Goal: Task Accomplishment & Management: Manage account settings

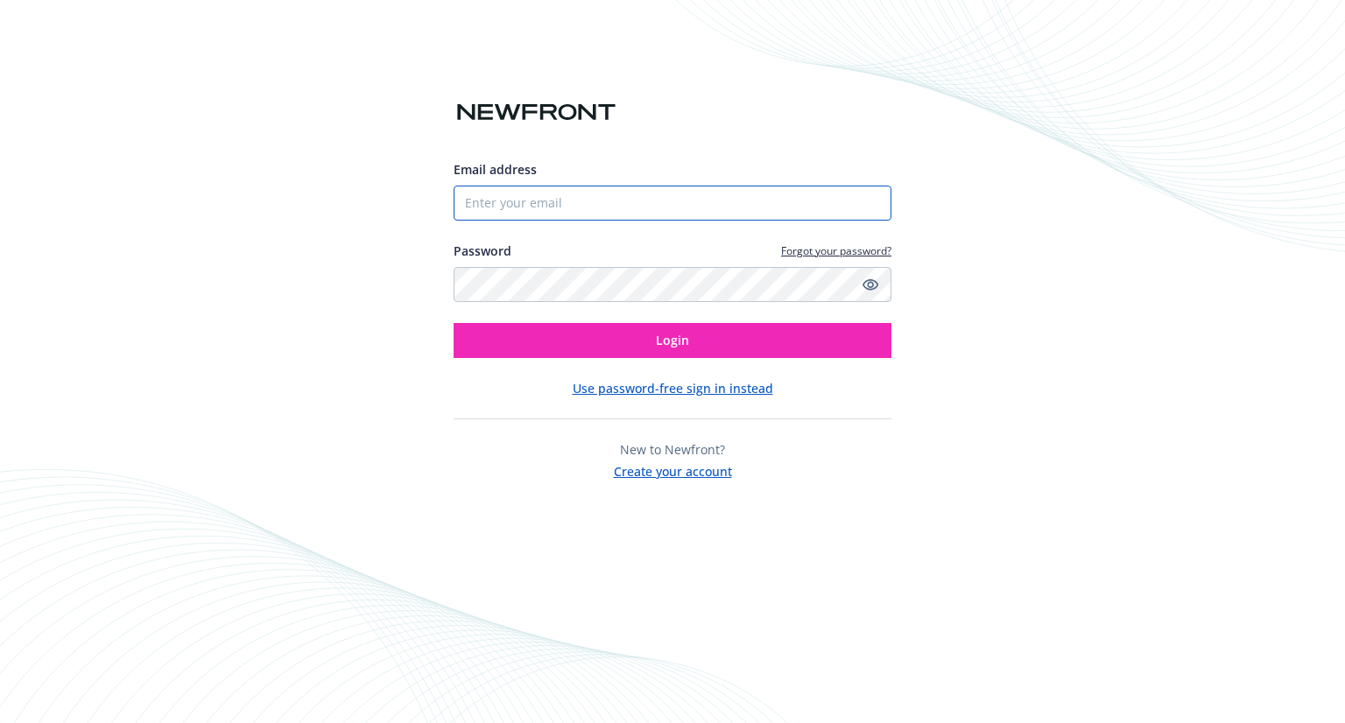
click at [528, 201] on input "Email address" at bounding box center [673, 203] width 438 height 35
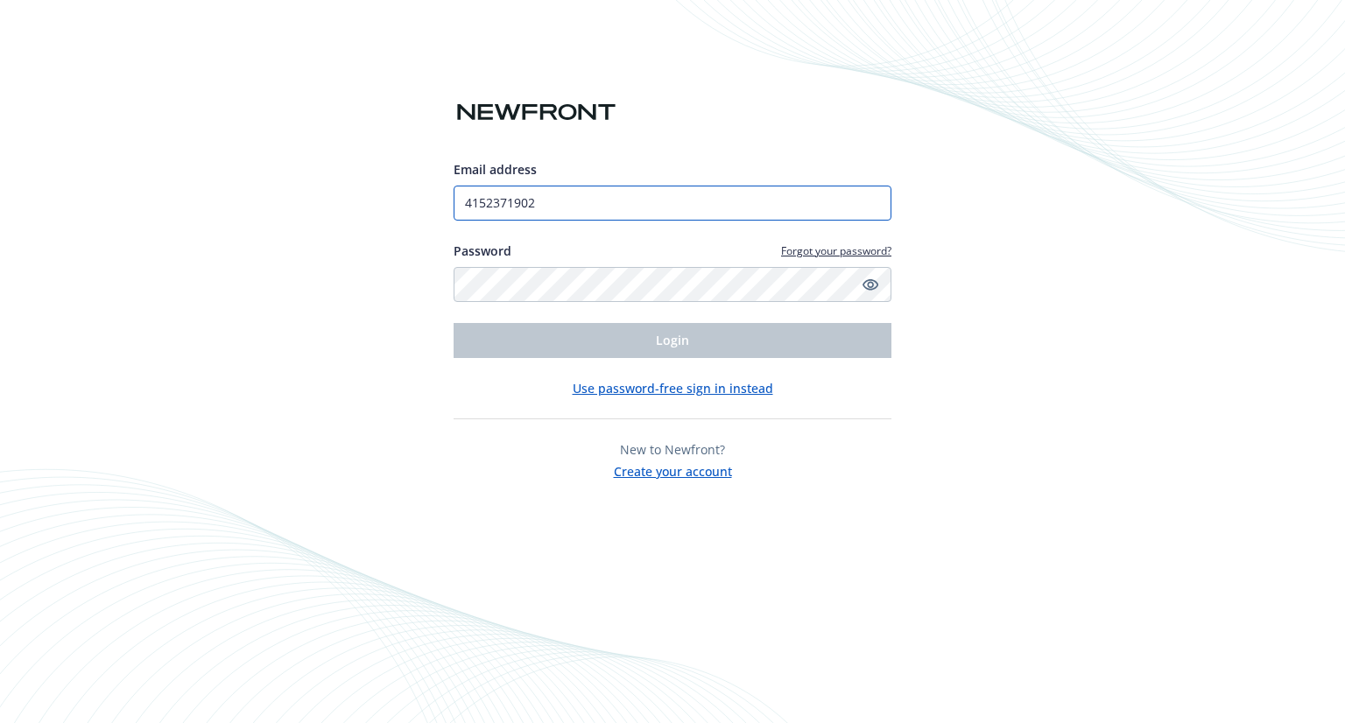
click at [574, 202] on input "4152371902" at bounding box center [673, 203] width 438 height 35
click at [574, 201] on input "4152371902" at bounding box center [673, 203] width 438 height 35
click at [869, 286] on icon "Show password" at bounding box center [870, 284] width 16 height 11
click at [609, 207] on input "4152371902" at bounding box center [673, 203] width 438 height 35
drag, startPoint x: 496, startPoint y: 202, endPoint x: 385, endPoint y: 202, distance: 110.3
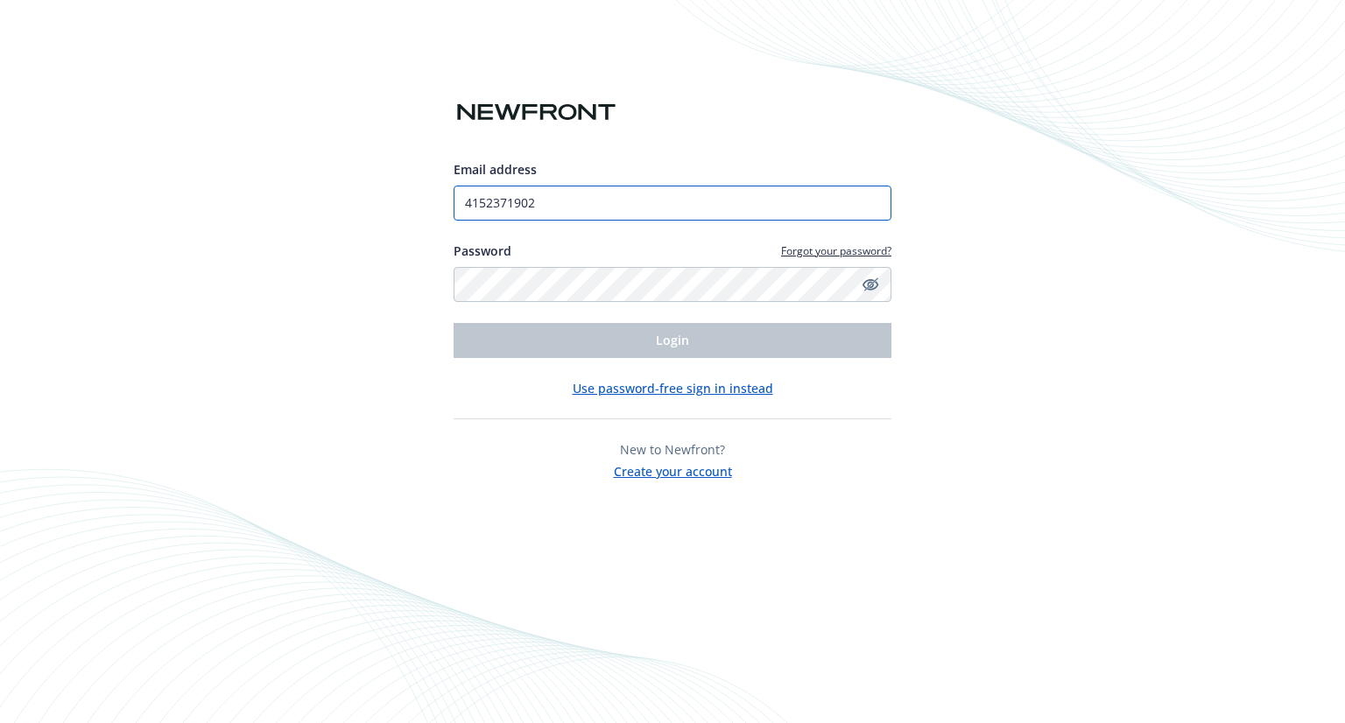
click at [385, 202] on div "Email address 4152371902 Password Forgot your password? Login Use password-free…" at bounding box center [672, 361] width 1345 height 723
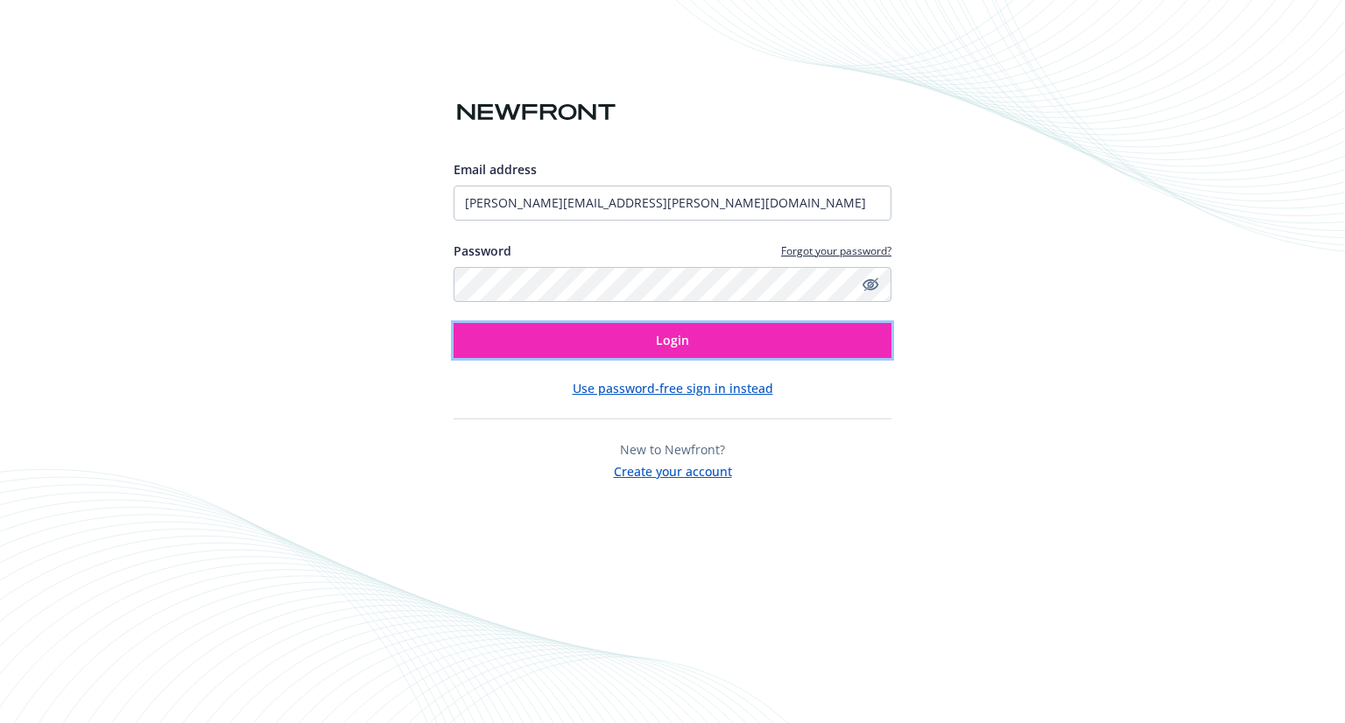
click at [664, 347] on span "Login" at bounding box center [672, 340] width 33 height 17
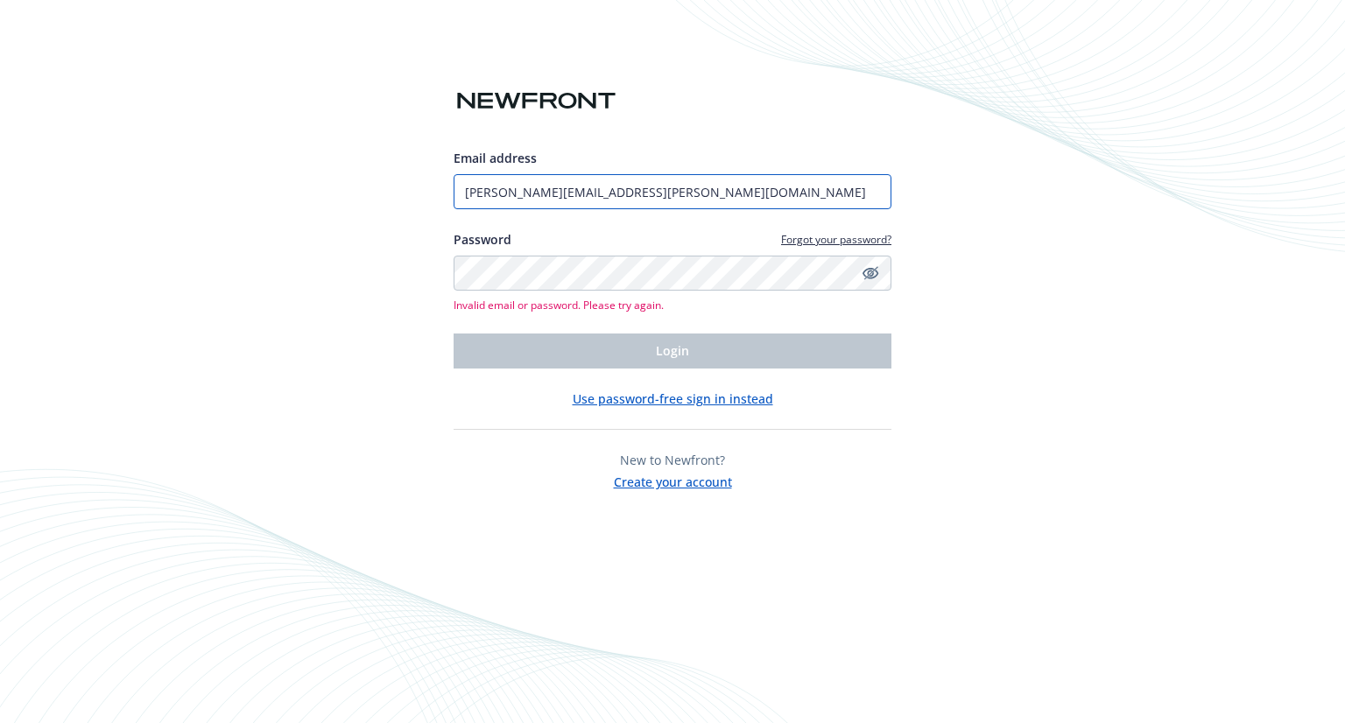
drag, startPoint x: 539, startPoint y: 197, endPoint x: 454, endPoint y: 194, distance: 85.0
click at [454, 194] on input "angela.blake@ever.green" at bounding box center [673, 191] width 438 height 35
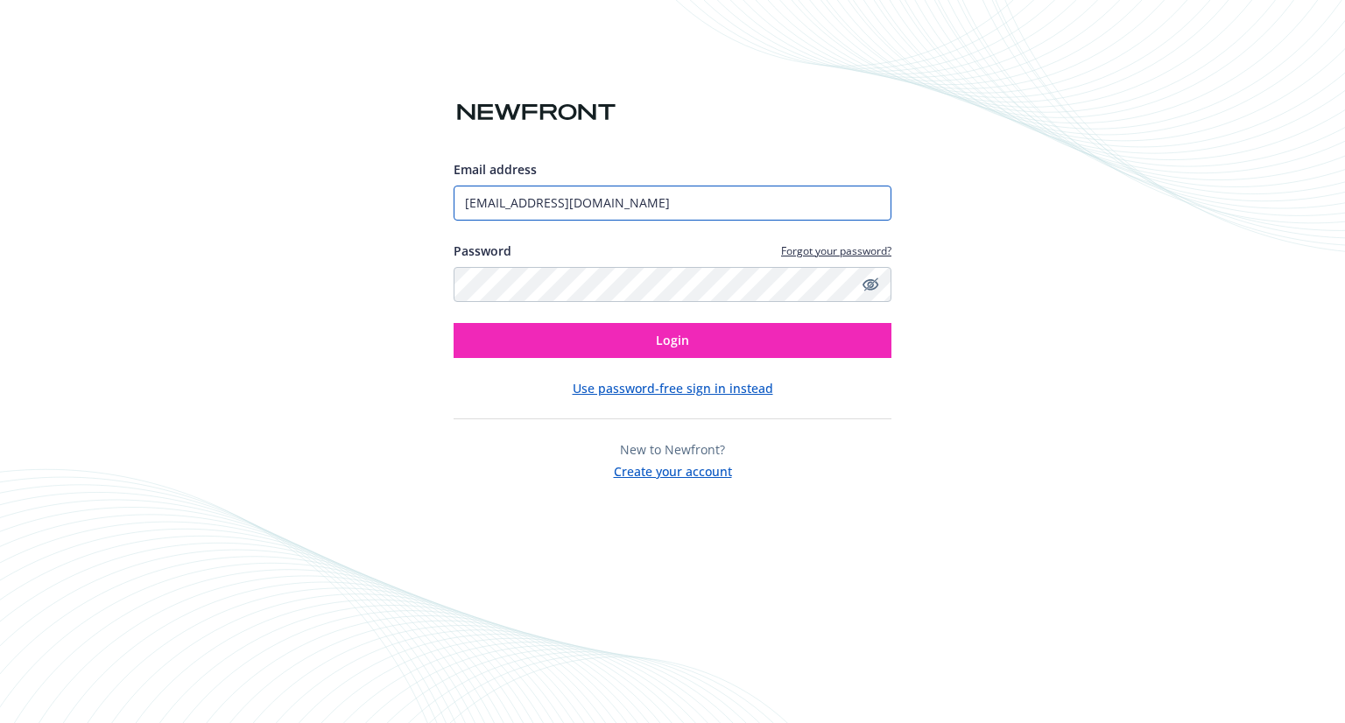
type input "billing@ever.green"
drag, startPoint x: 773, startPoint y: 117, endPoint x: 795, endPoint y: 156, distance: 44.3
click at [773, 118] on div "Email address billing@ever.green Password Forgot your password? Login Use passw…" at bounding box center [673, 261] width 438 height 440
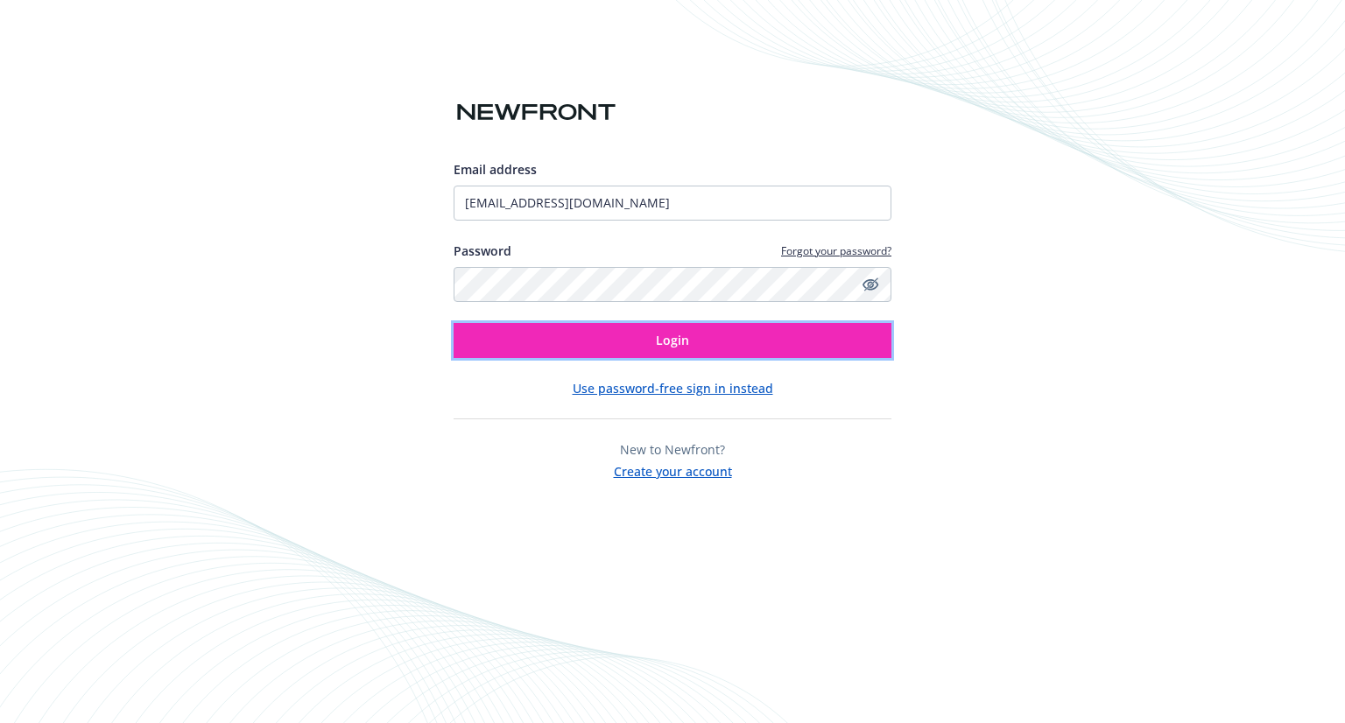
click at [685, 340] on span "Login" at bounding box center [672, 340] width 33 height 17
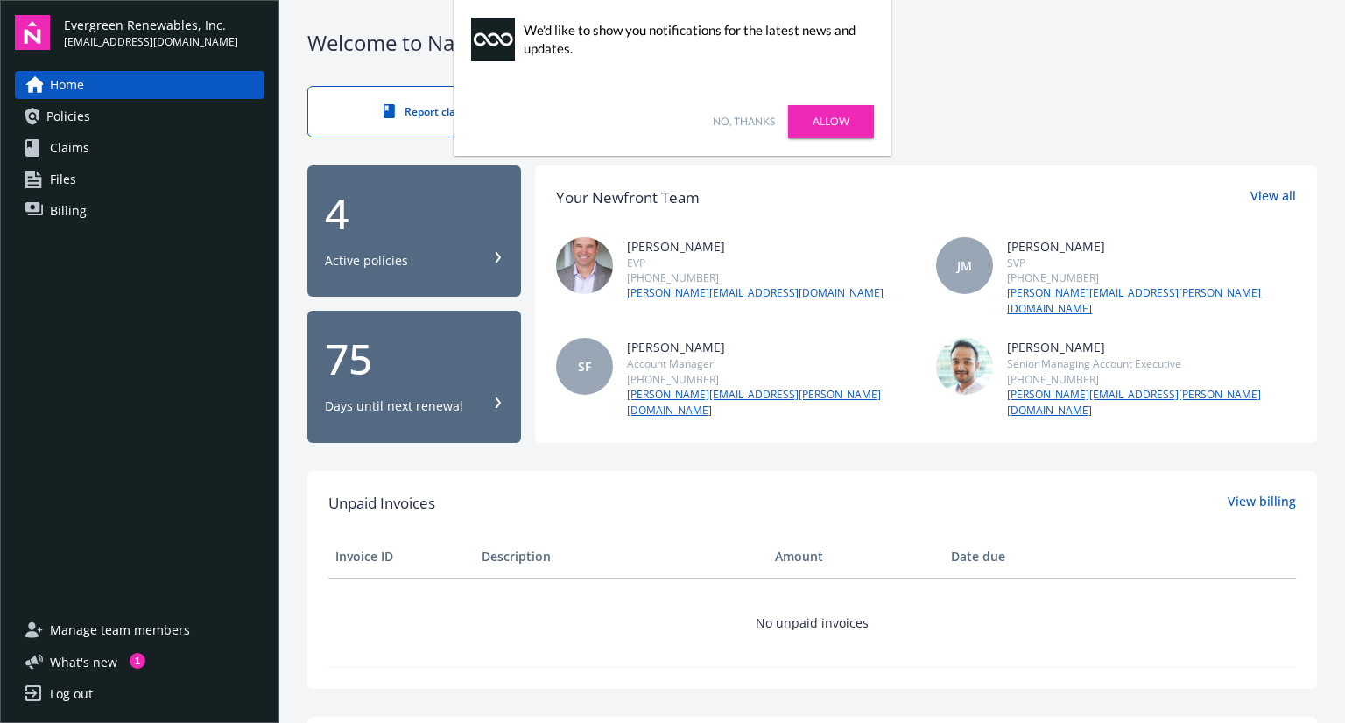
click at [827, 116] on link "Allow" at bounding box center [831, 121] width 86 height 33
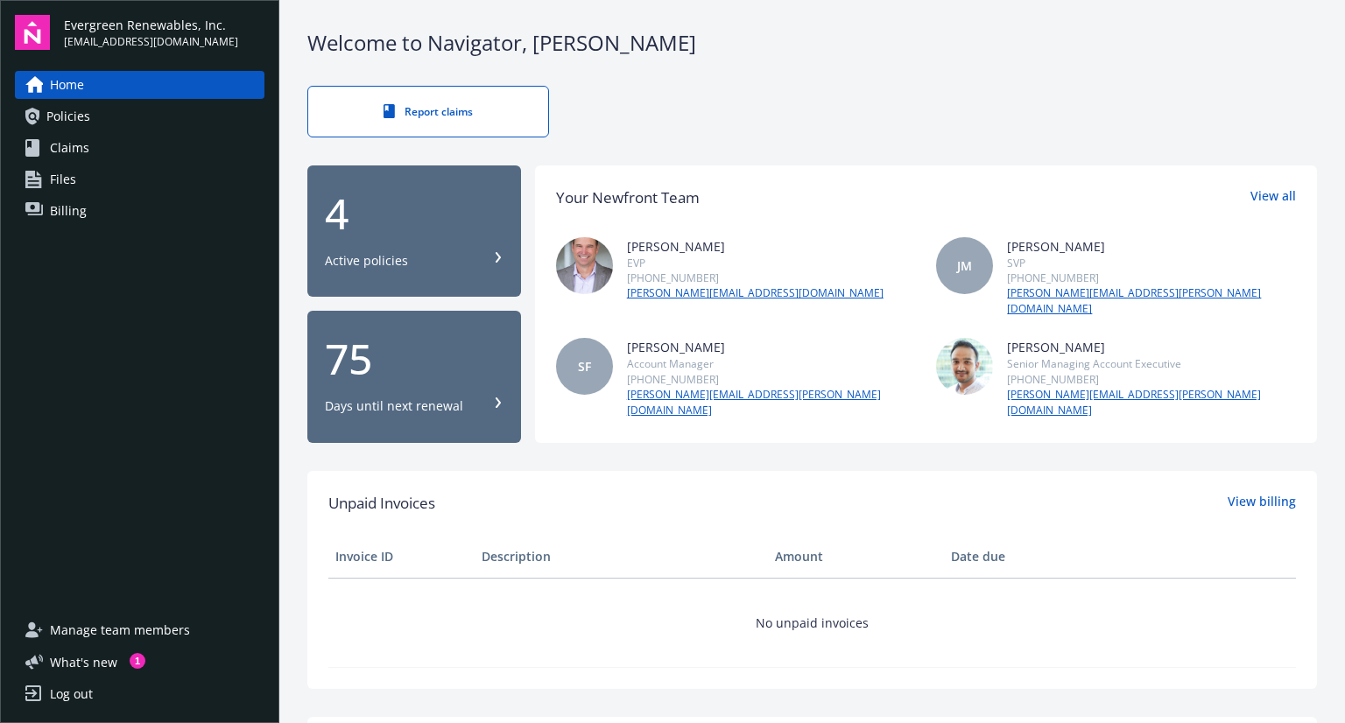
click at [60, 215] on span "Billing" at bounding box center [68, 211] width 37 height 28
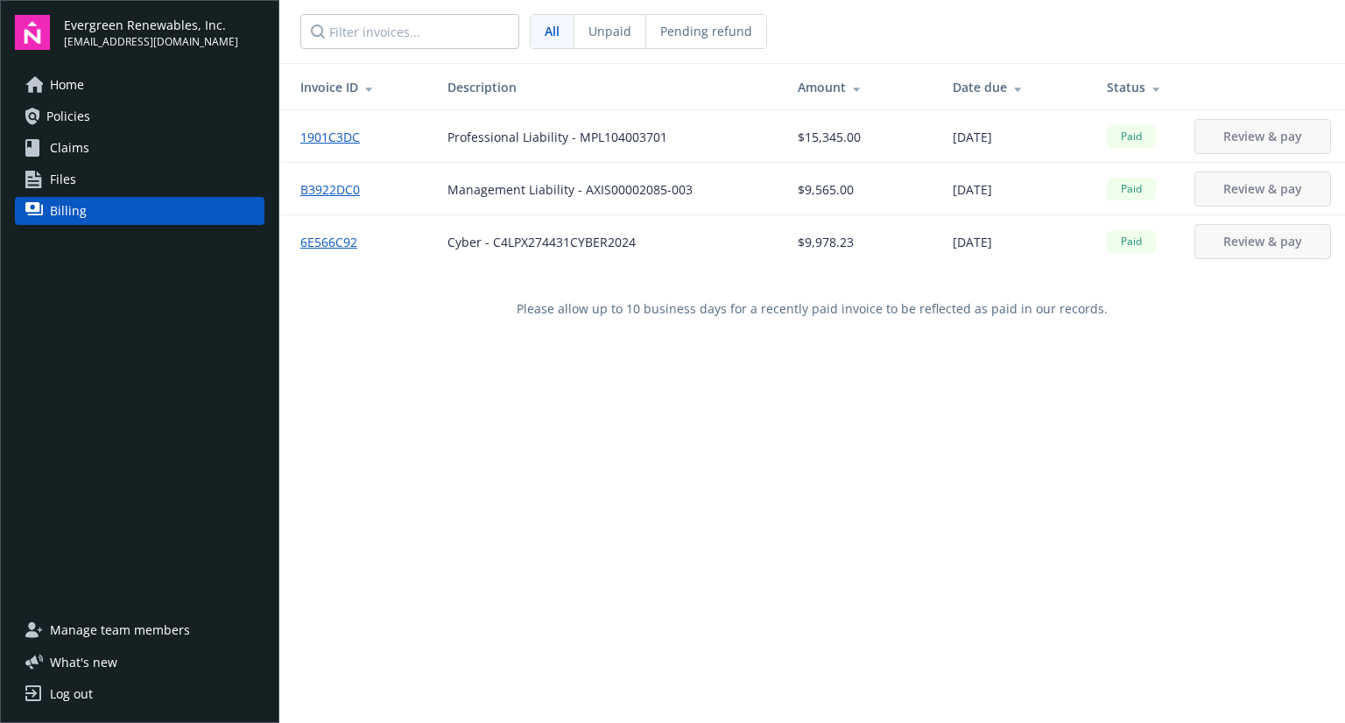
click at [108, 36] on span "billing@ever.green" at bounding box center [151, 42] width 174 height 16
click at [39, 31] on img at bounding box center [32, 32] width 35 height 35
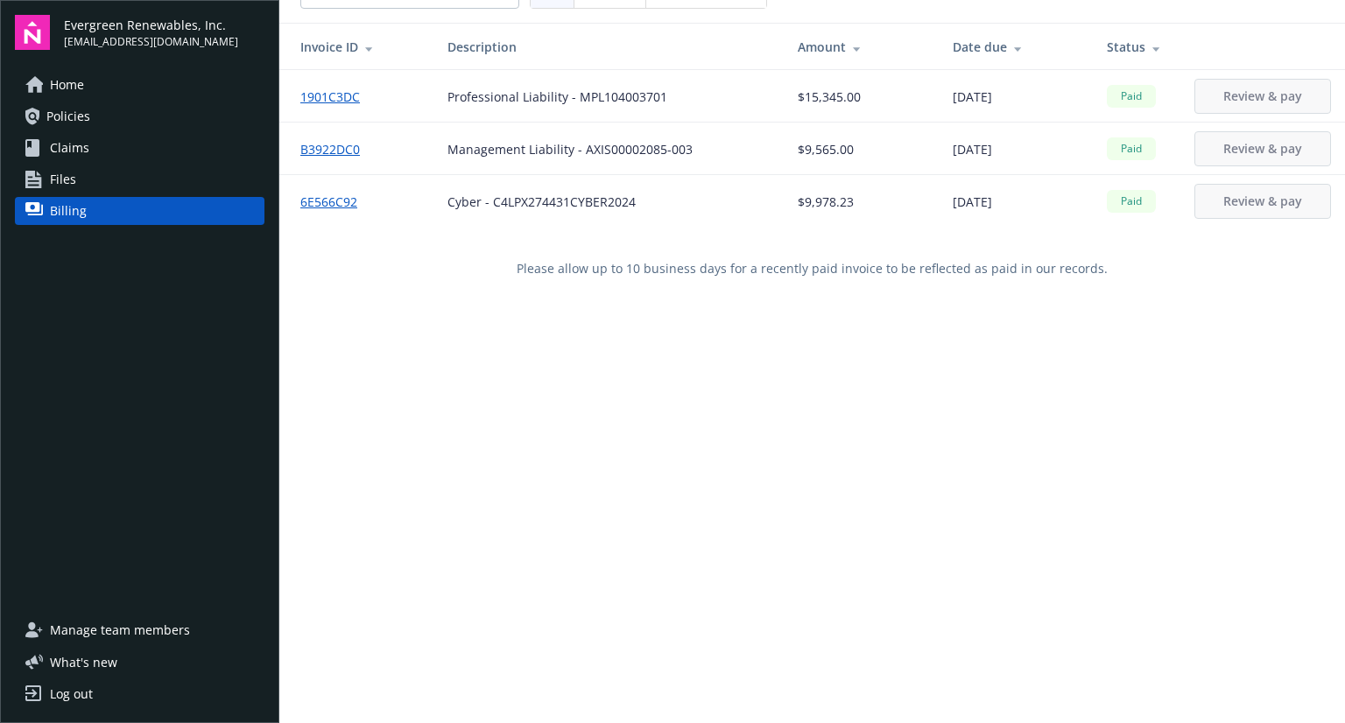
scroll to position [63, 0]
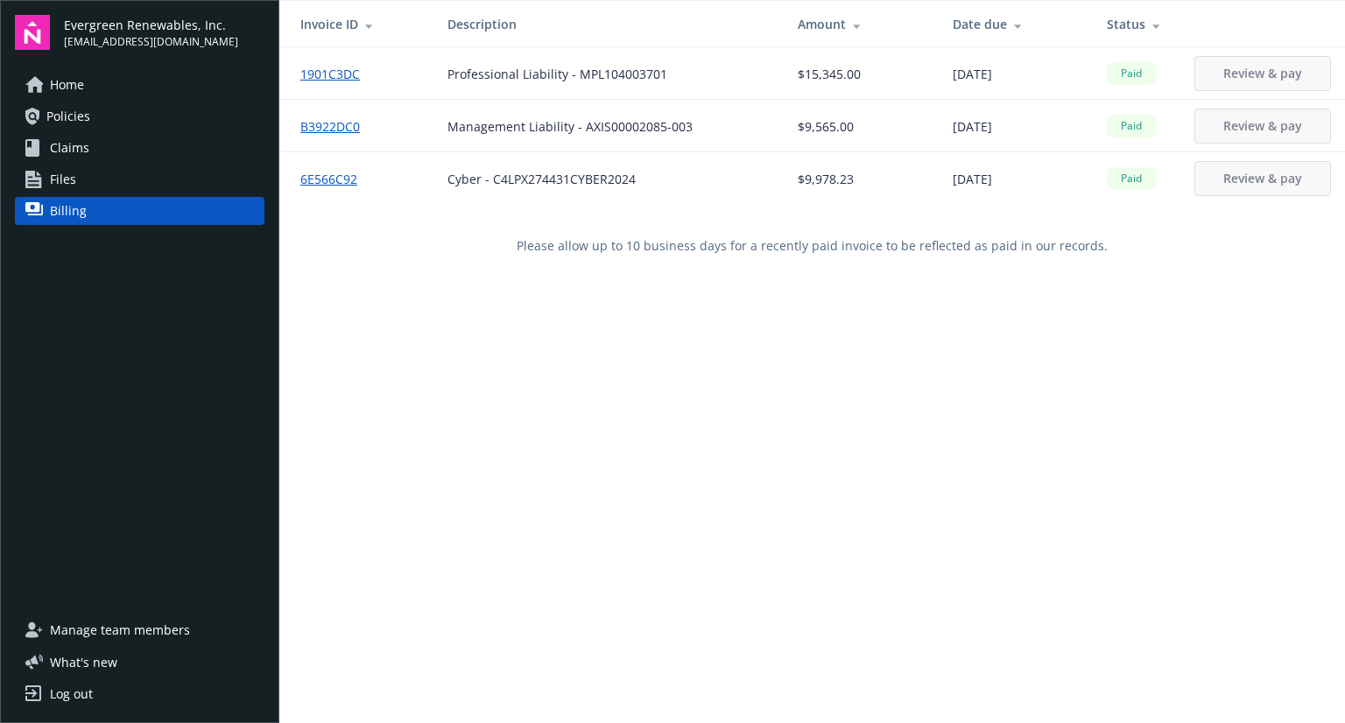
click at [67, 77] on span "Home" at bounding box center [67, 85] width 34 height 28
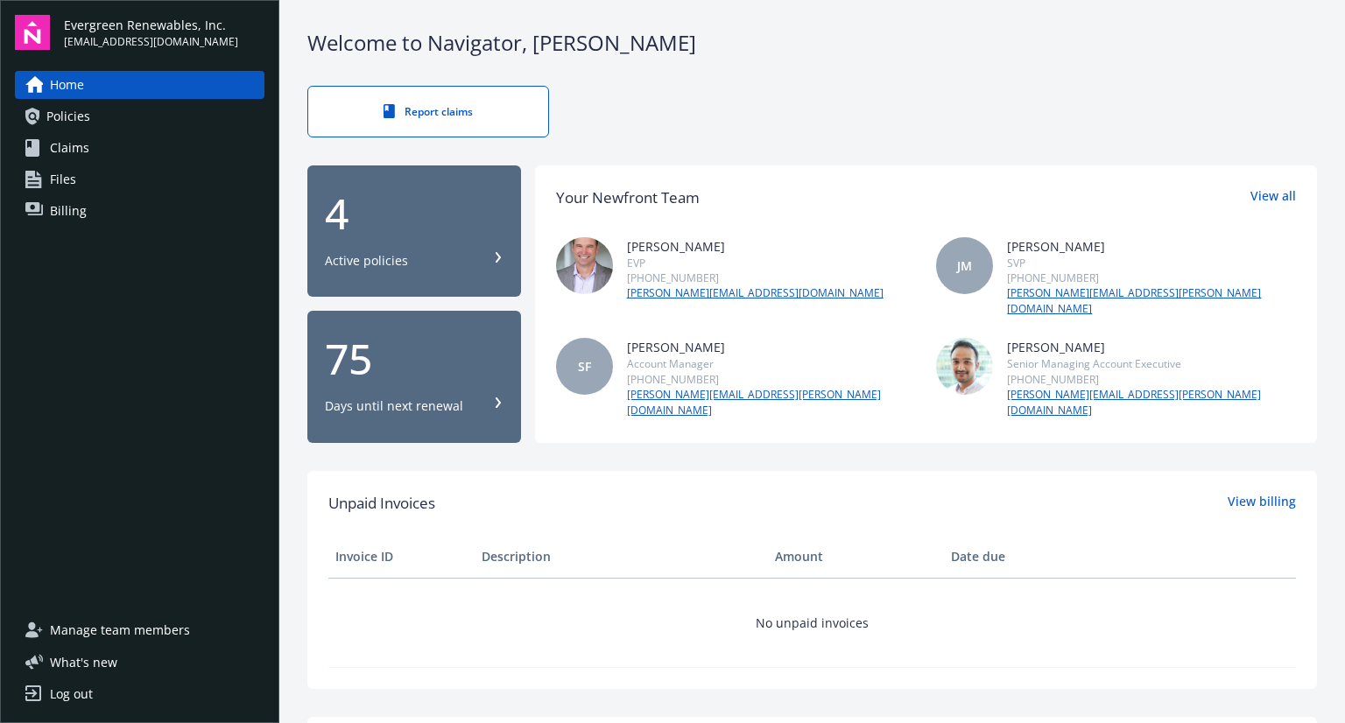
click at [20, 36] on img at bounding box center [32, 32] width 35 height 35
click at [81, 659] on span "What ' s new" at bounding box center [83, 662] width 67 height 18
click at [61, 123] on span "Policies" at bounding box center [68, 116] width 44 height 28
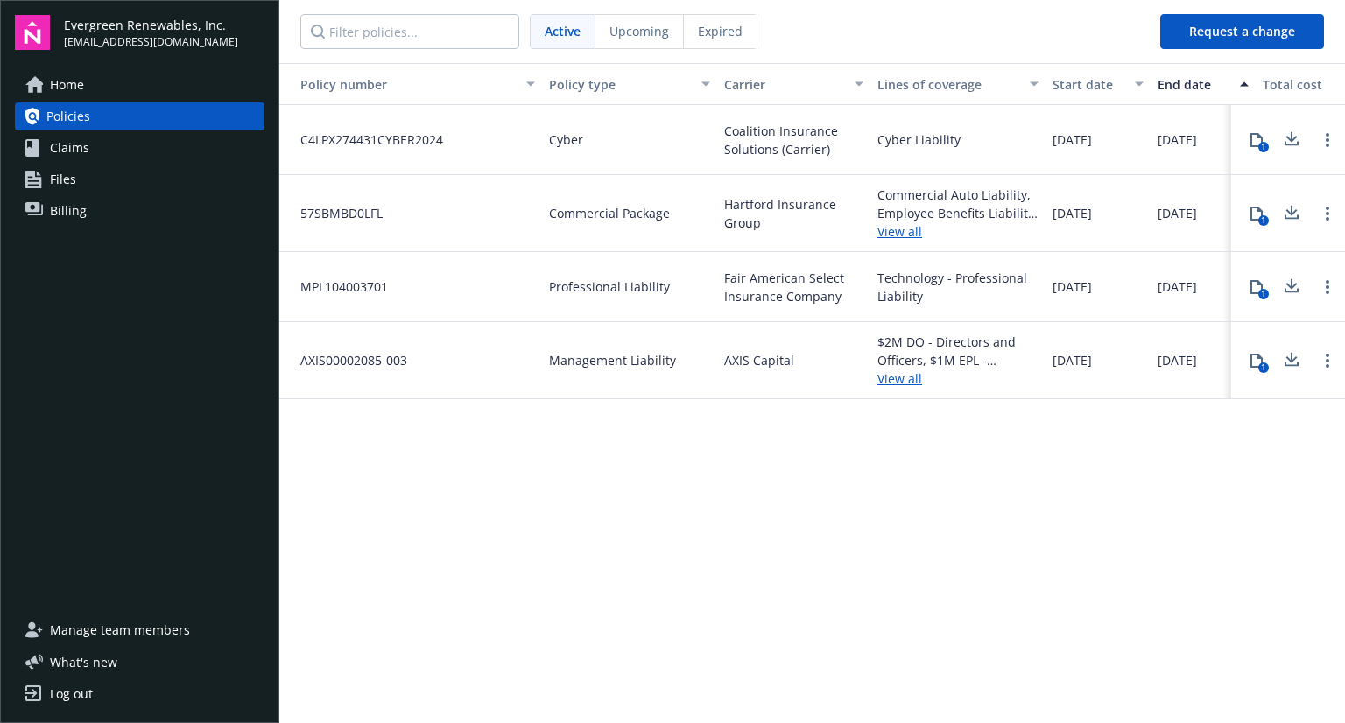
click at [592, 515] on div "Policy number Policy type Carrier Lines of coverage Start date End date Total c…" at bounding box center [812, 392] width 1066 height 658
click at [80, 154] on span "Claims" at bounding box center [69, 148] width 39 height 28
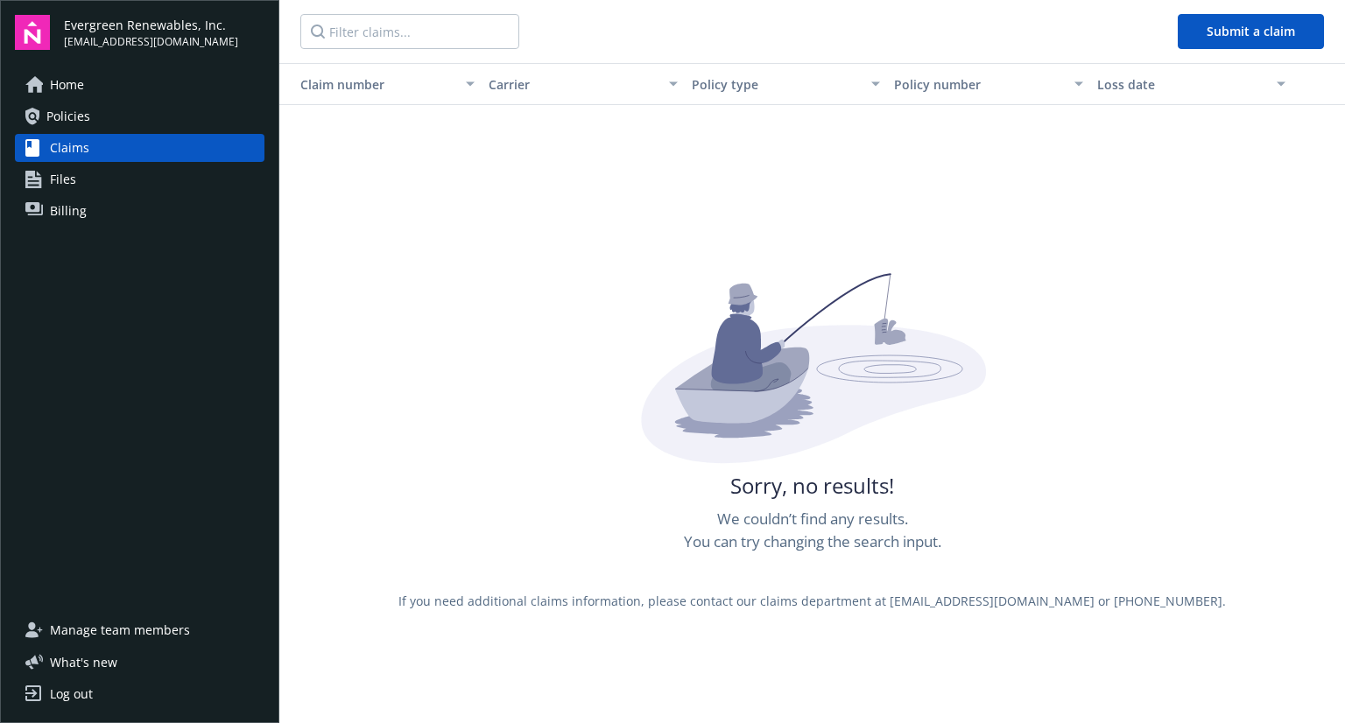
click at [54, 181] on span "Files" at bounding box center [63, 179] width 26 height 28
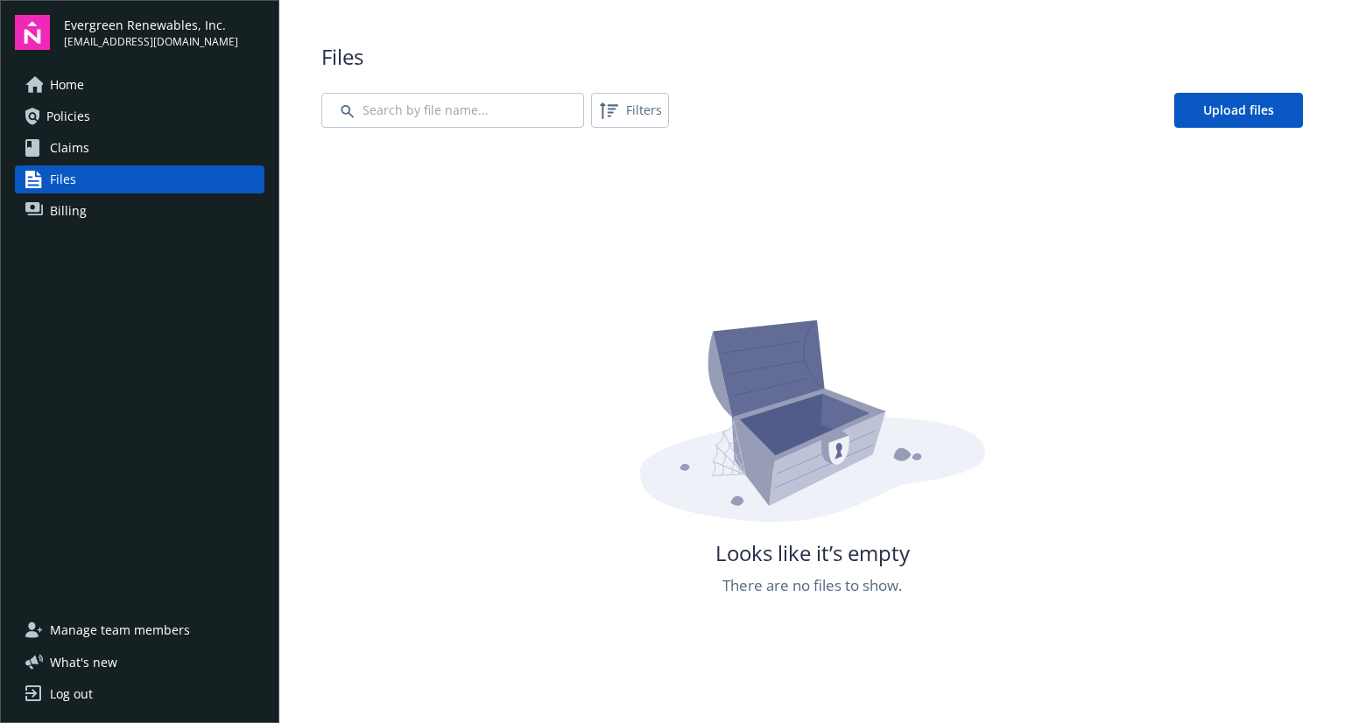
click at [67, 228] on div "Home Policies Claims Files Billing" at bounding box center [140, 333] width 250 height 524
click at [73, 211] on span "Billing" at bounding box center [68, 211] width 37 height 28
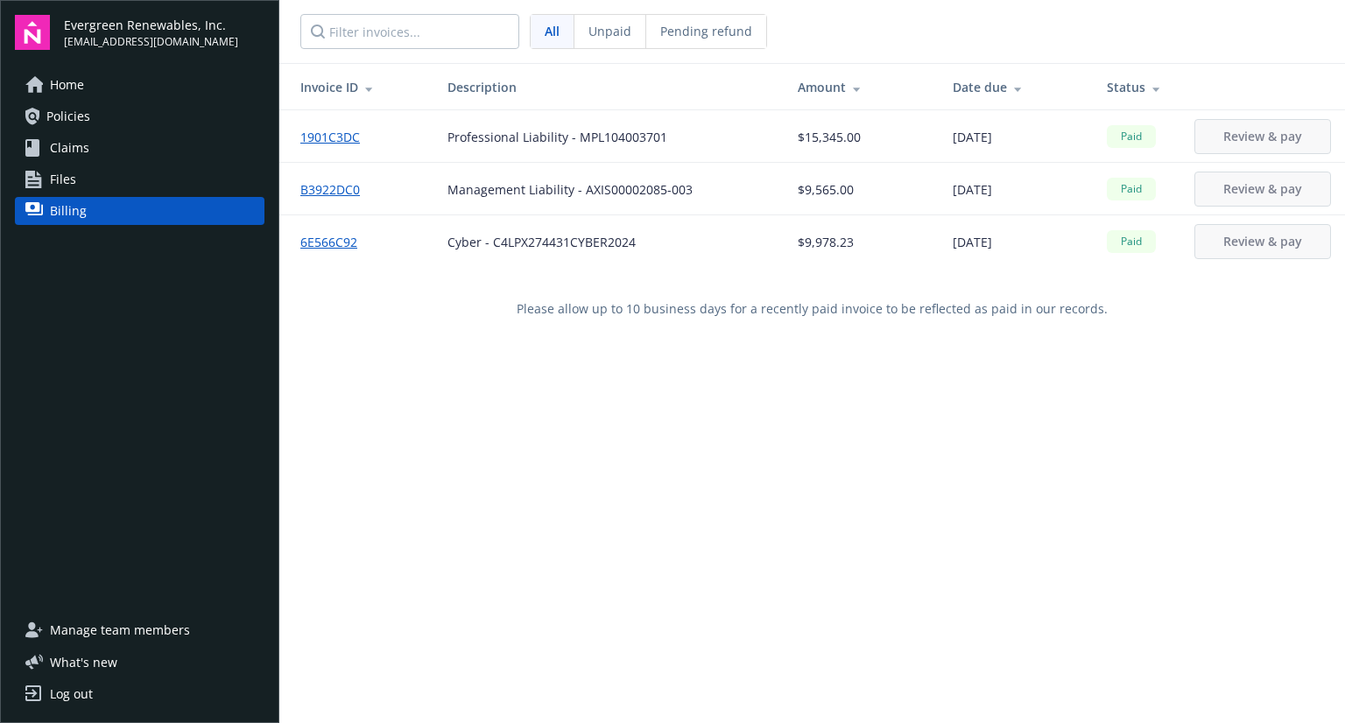
click at [48, 28] on img at bounding box center [32, 32] width 35 height 35
click at [126, 32] on span "Evergreen Renewables, Inc." at bounding box center [151, 25] width 174 height 18
click at [116, 627] on span "Manage team members" at bounding box center [120, 630] width 140 height 28
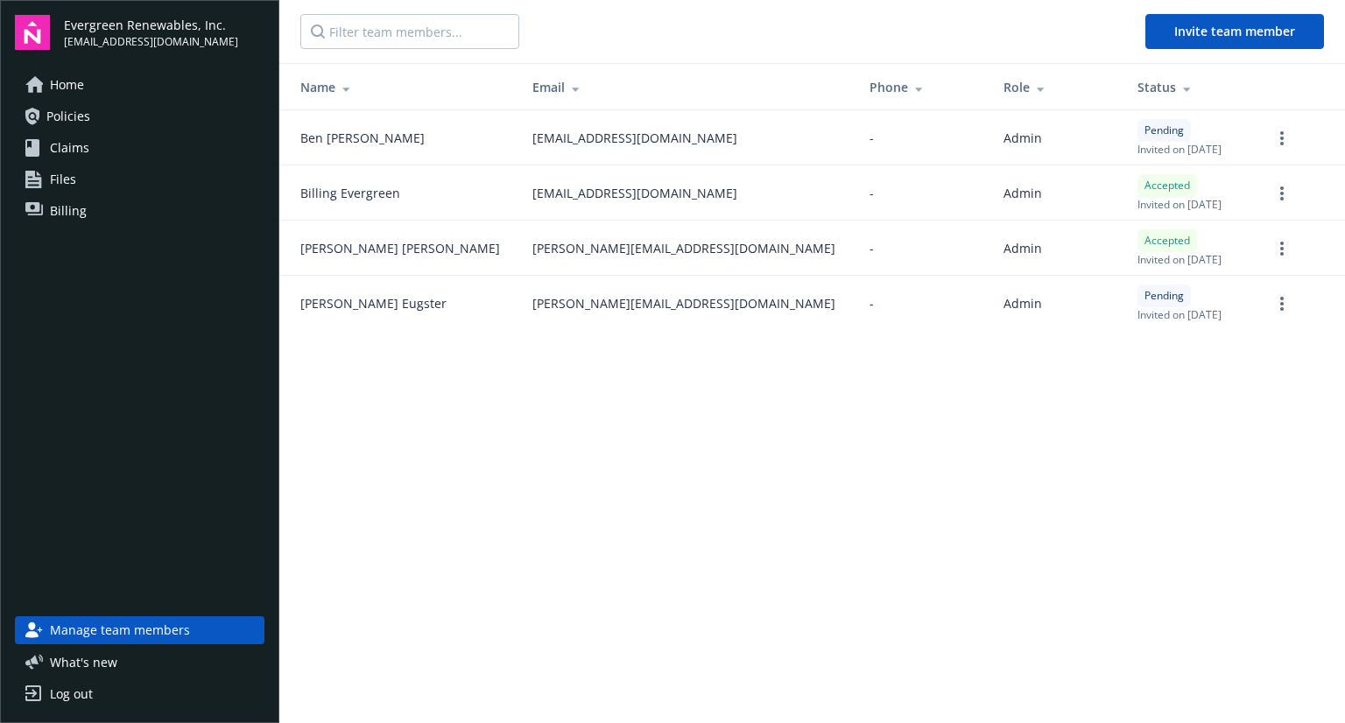
click at [83, 694] on div "Log out" at bounding box center [71, 694] width 43 height 28
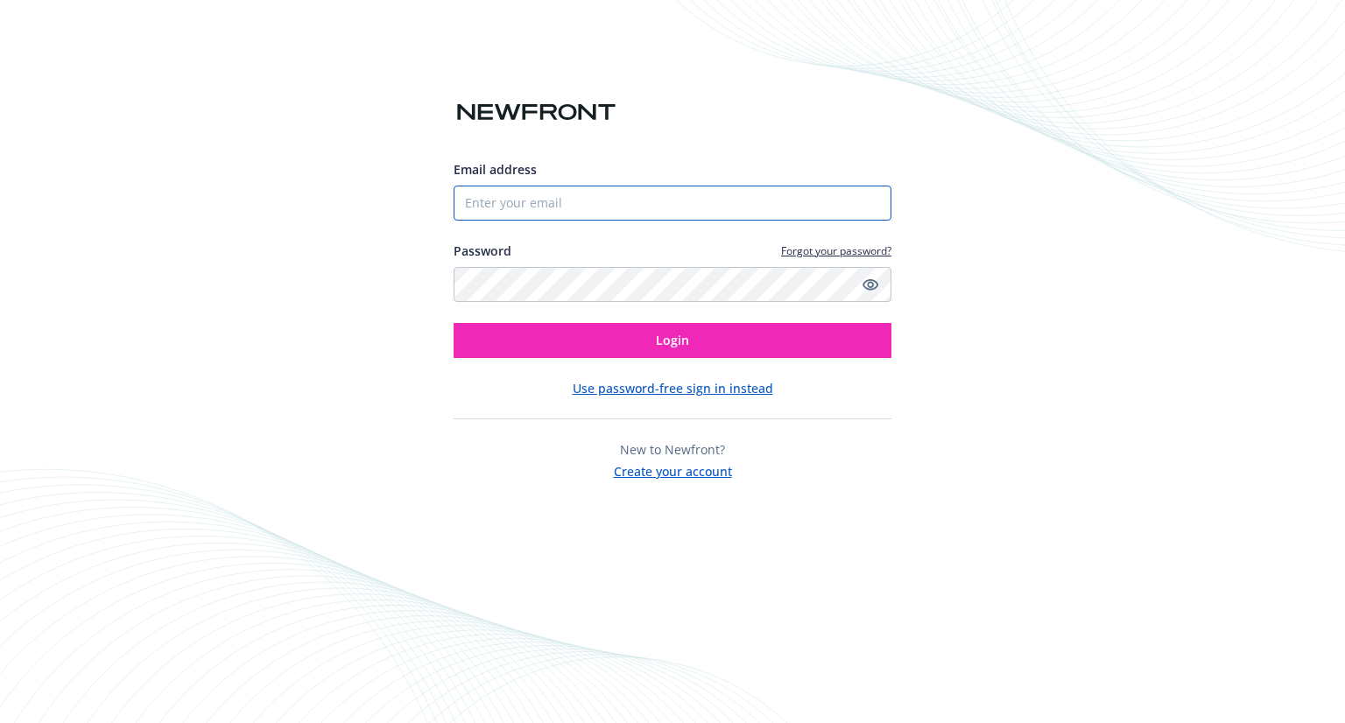
click at [581, 203] on input "Email address" at bounding box center [673, 203] width 438 height 35
type input "[EMAIL_ADDRESS][DOMAIN_NAME]"
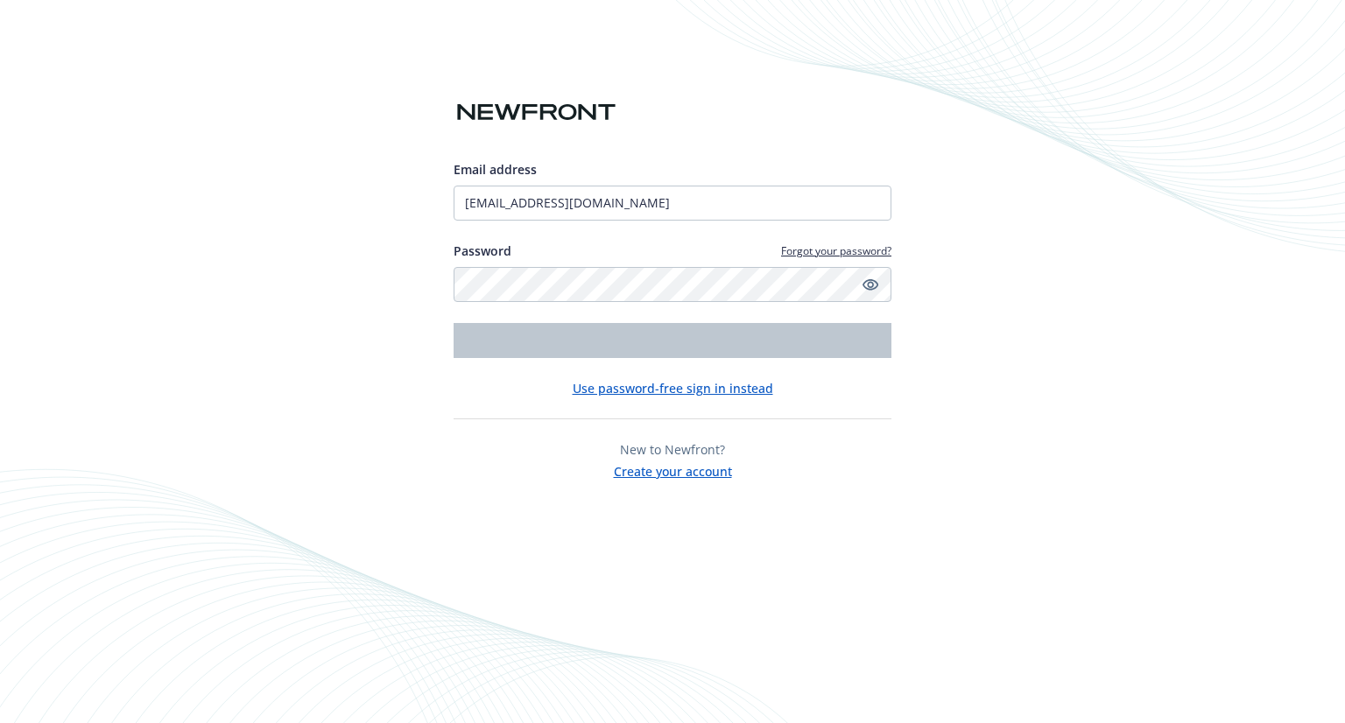
click at [571, 243] on div "Password Forgot your password?" at bounding box center [673, 251] width 438 height 18
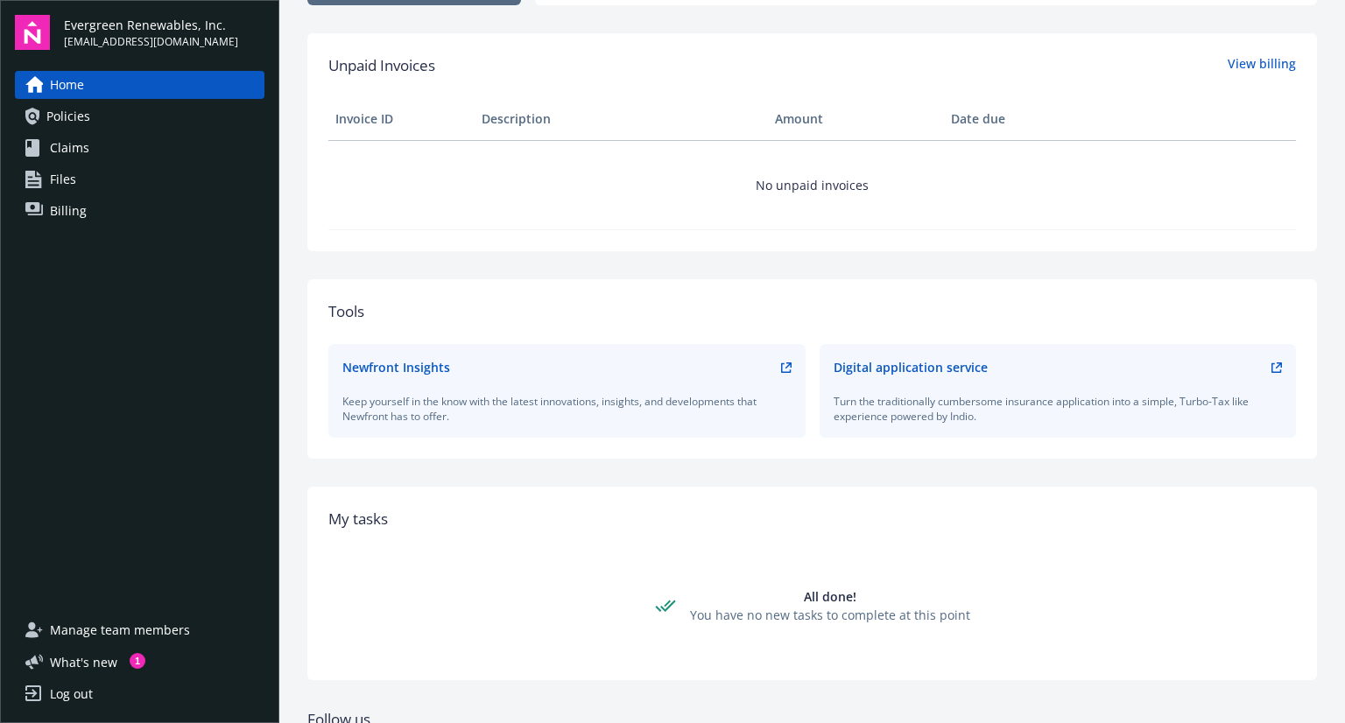
scroll to position [552, 0]
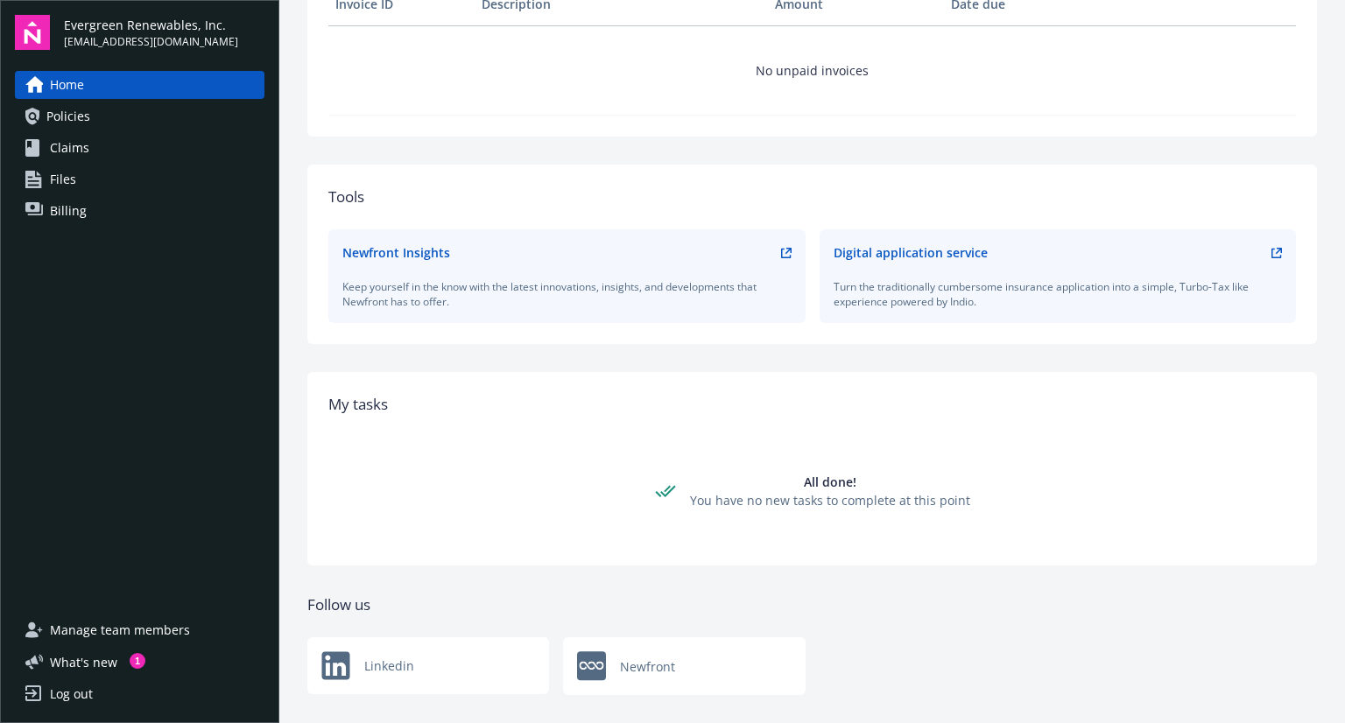
click at [76, 118] on span "Policies" at bounding box center [68, 116] width 44 height 28
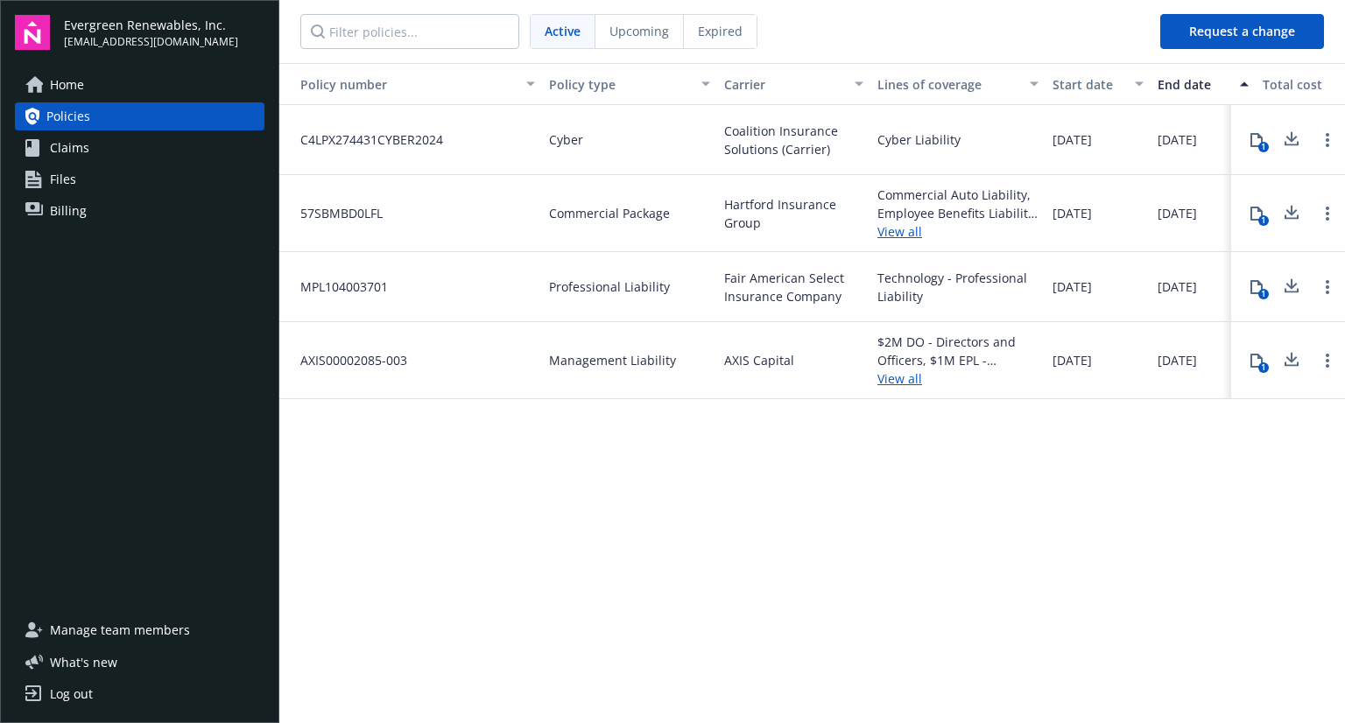
click at [77, 151] on span "Claims" at bounding box center [69, 148] width 39 height 28
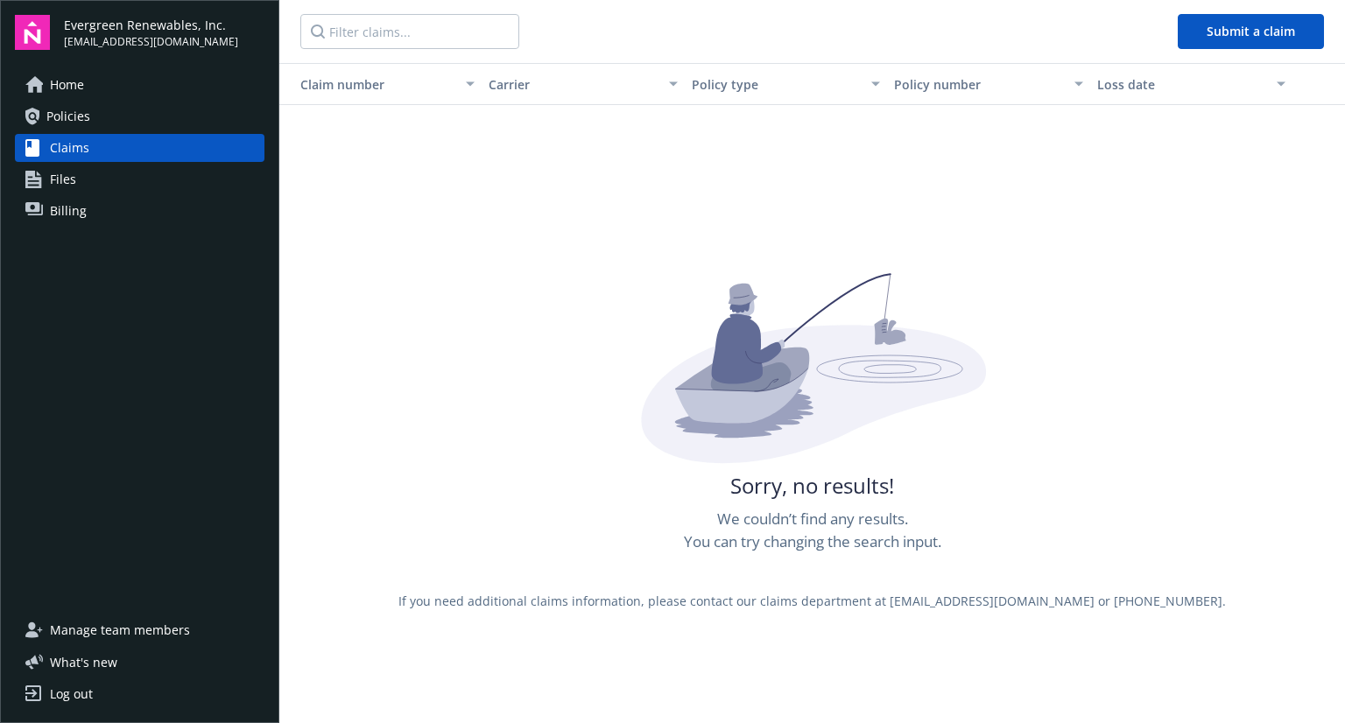
click at [64, 185] on span "Files" at bounding box center [63, 179] width 26 height 28
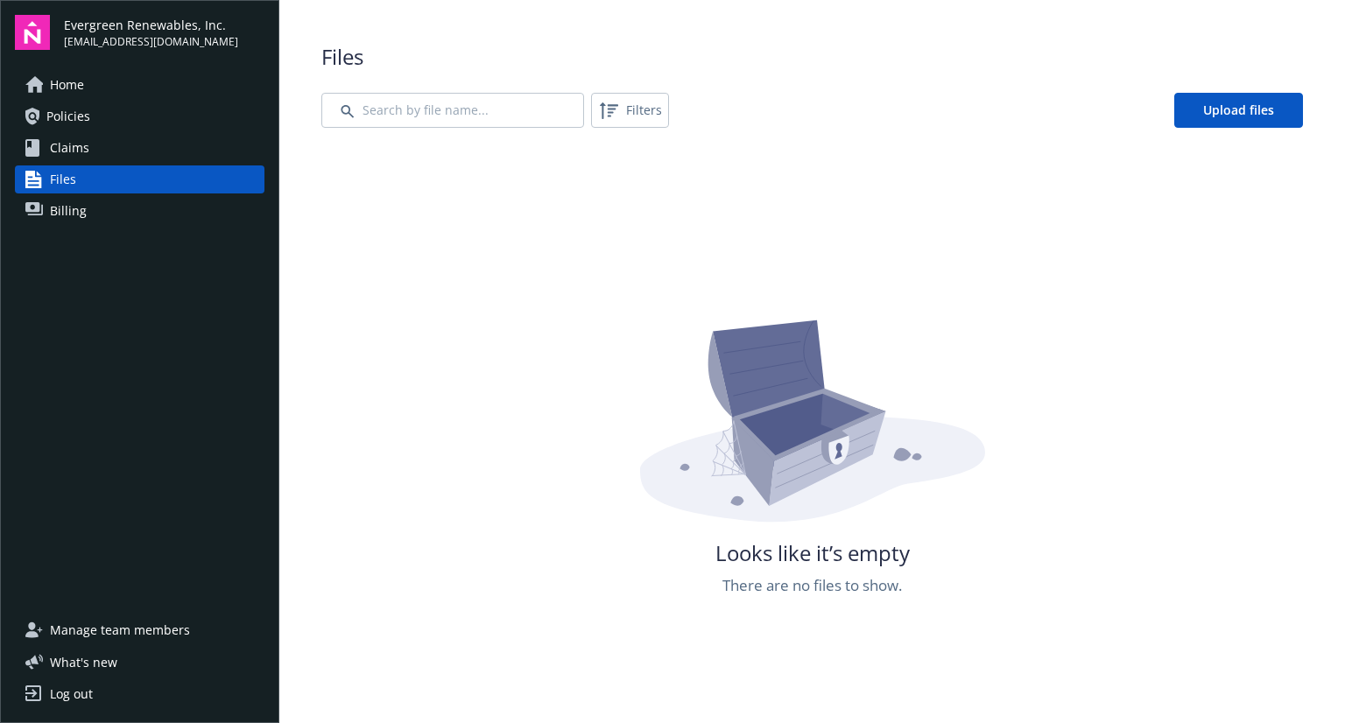
click at [60, 204] on span "Billing" at bounding box center [68, 211] width 37 height 28
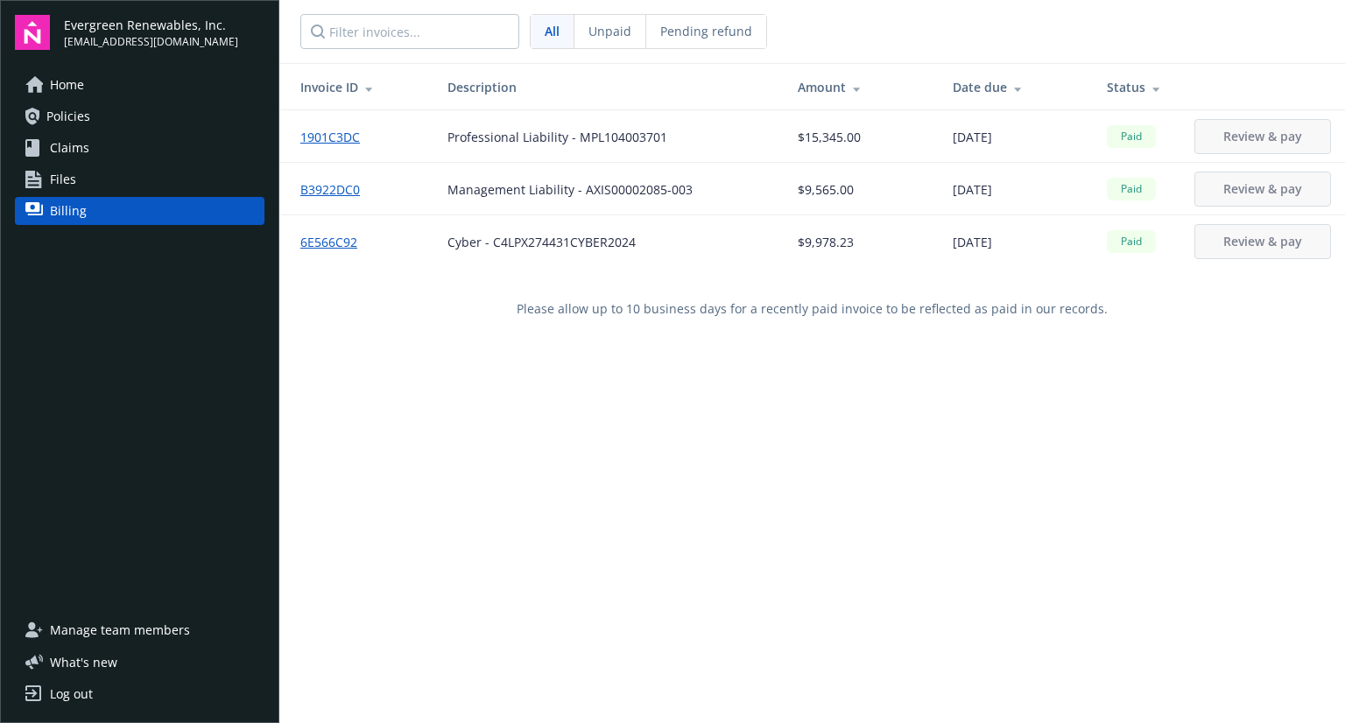
click at [60, 27] on div "Evergreen Renewables, Inc. [EMAIL_ADDRESS][DOMAIN_NAME]" at bounding box center [140, 32] width 250 height 35
click at [107, 25] on span "Evergreen Renewables, Inc." at bounding box center [151, 25] width 174 height 18
drag, startPoint x: 107, startPoint y: 25, endPoint x: 91, endPoint y: 25, distance: 15.8
click at [91, 25] on span "Evergreen Renewables, Inc." at bounding box center [151, 25] width 174 height 18
click at [72, 78] on span "Home" at bounding box center [67, 85] width 34 height 28
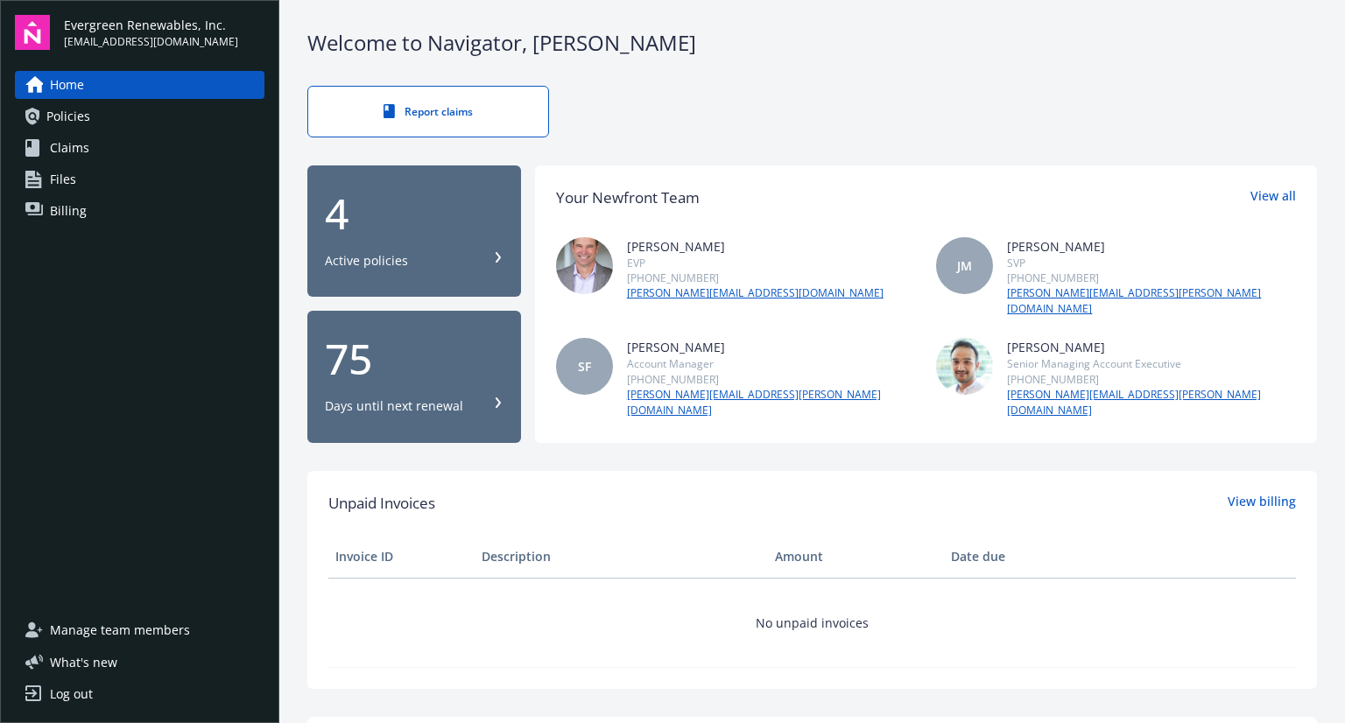
click at [1275, 197] on link "View all" at bounding box center [1273, 197] width 46 height 23
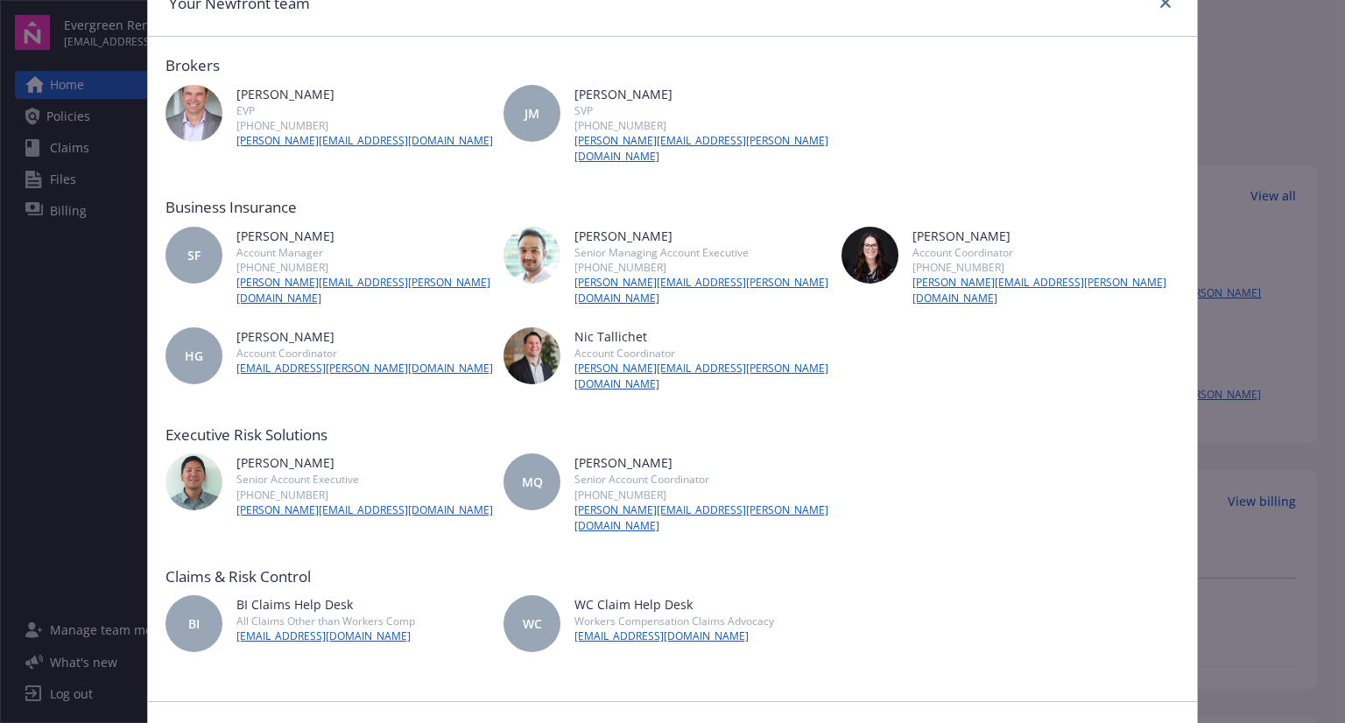
scroll to position [144, 0]
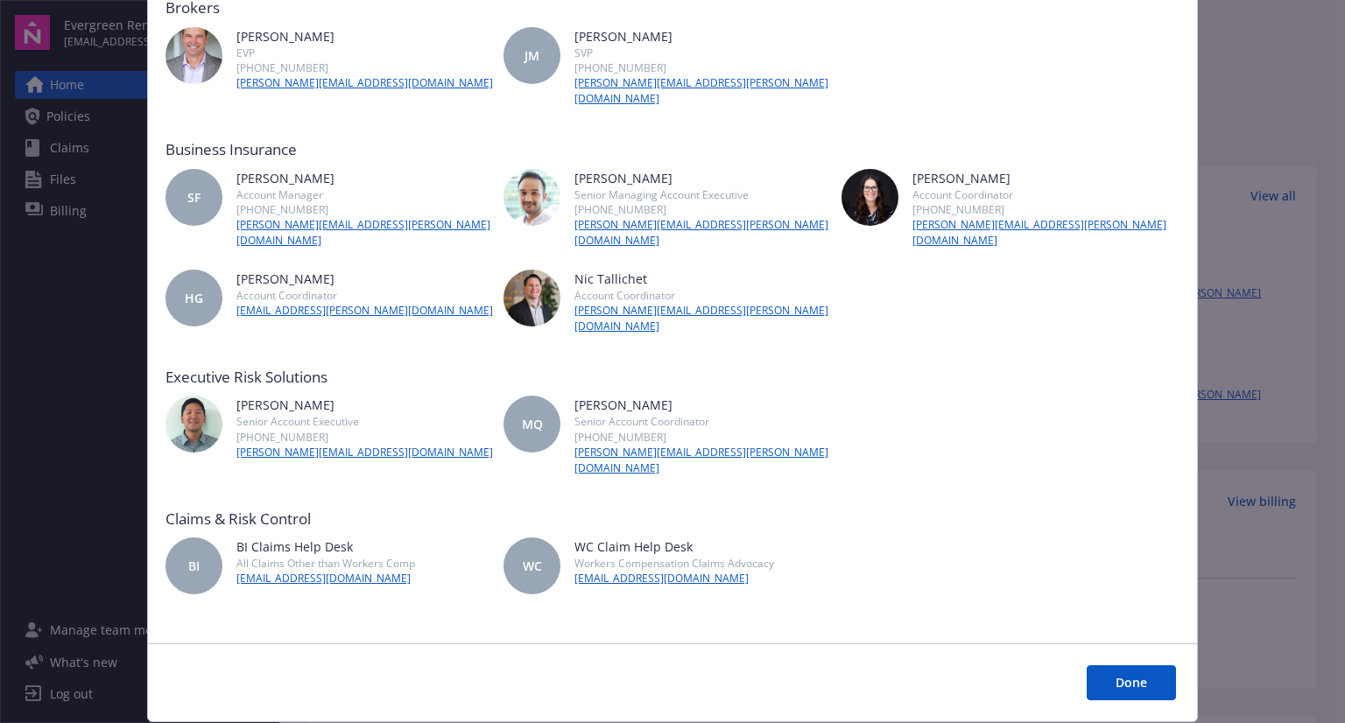
click at [1103, 665] on button "Done" at bounding box center [1131, 682] width 89 height 35
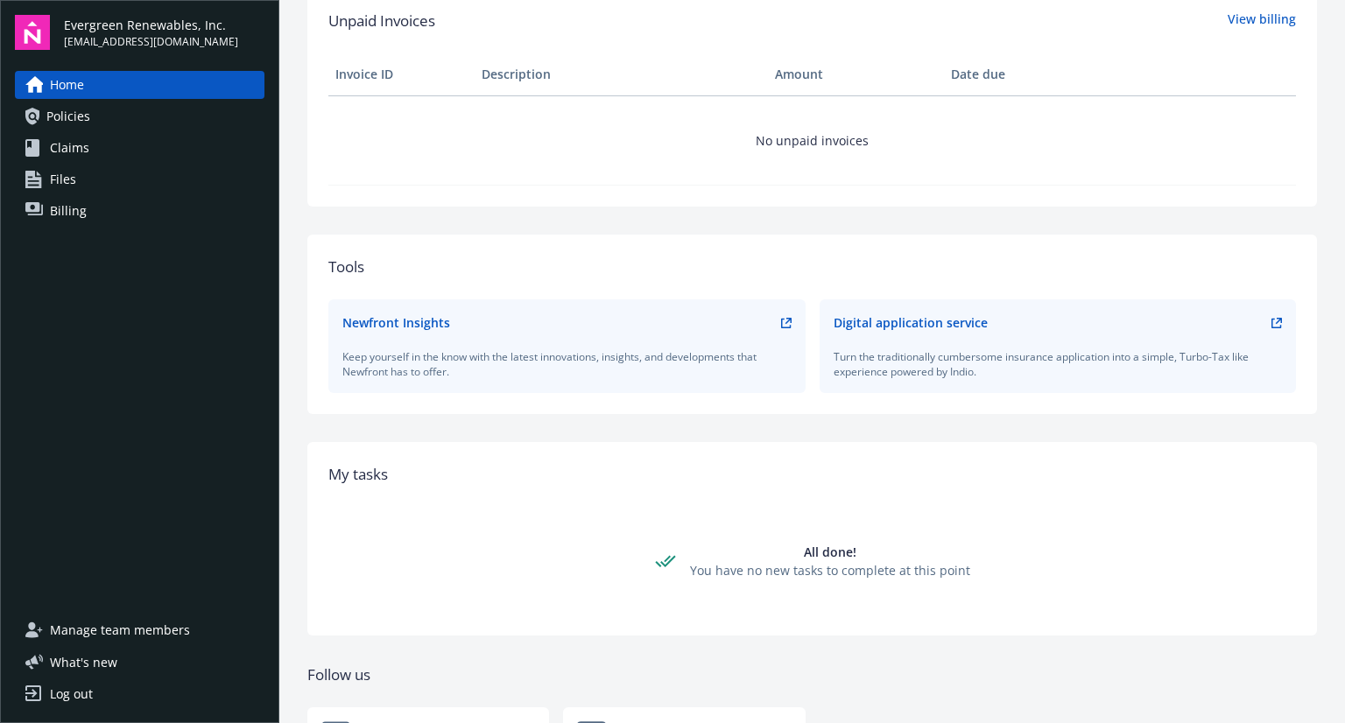
scroll to position [552, 0]
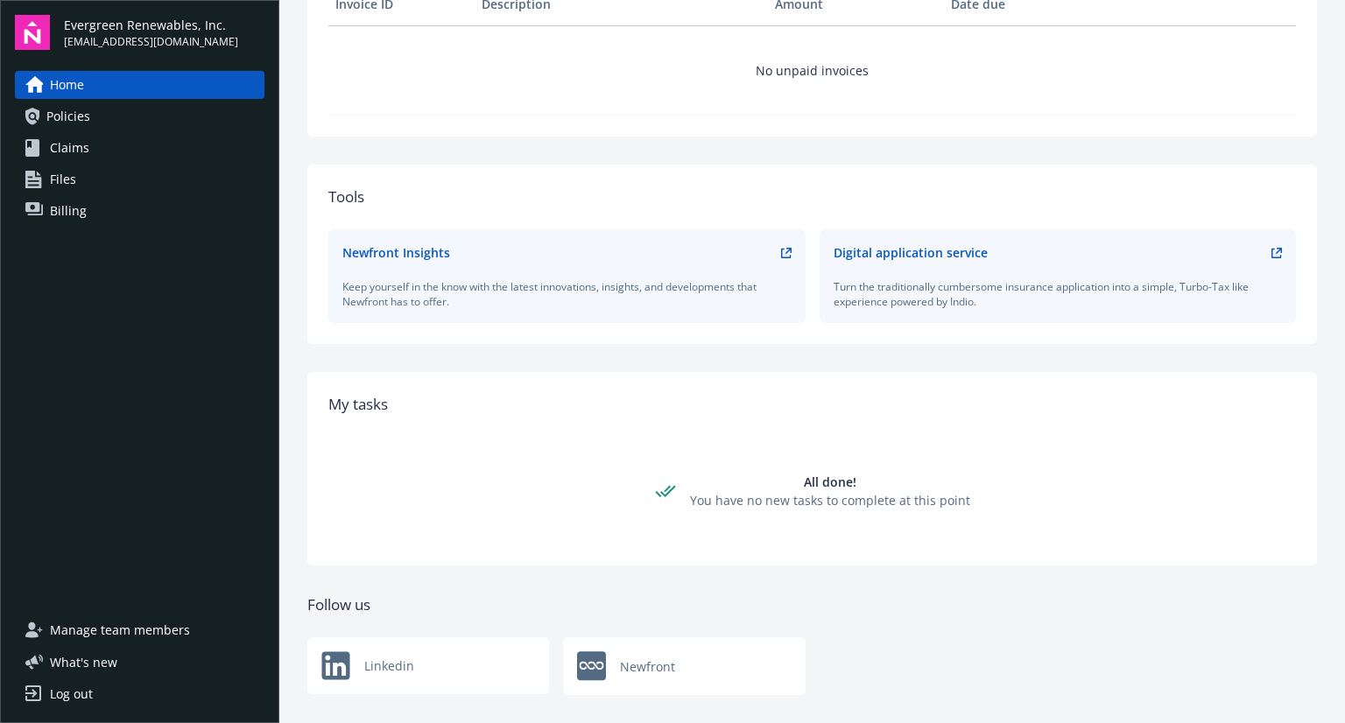
click at [77, 661] on span "What ' s new" at bounding box center [83, 662] width 67 height 18
click at [74, 698] on div "Log out" at bounding box center [71, 694] width 43 height 28
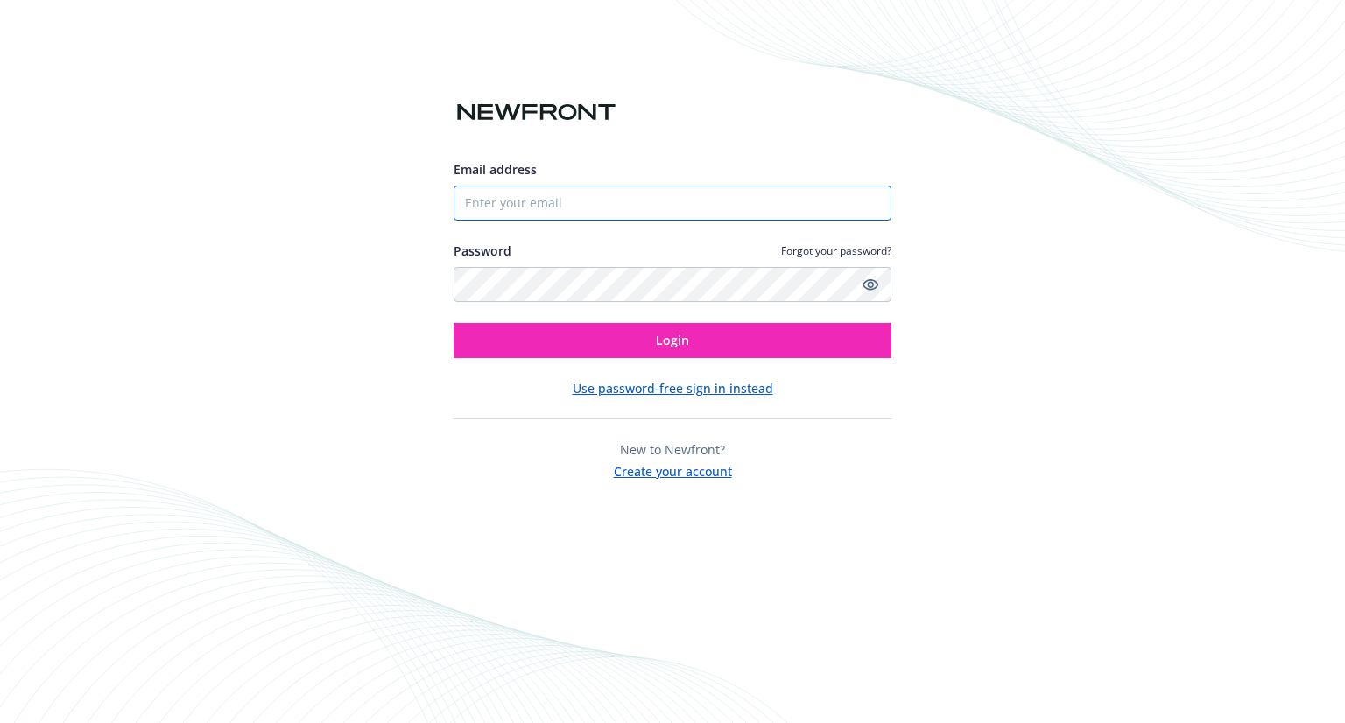
click at [536, 203] on input "Email address" at bounding box center [673, 203] width 438 height 35
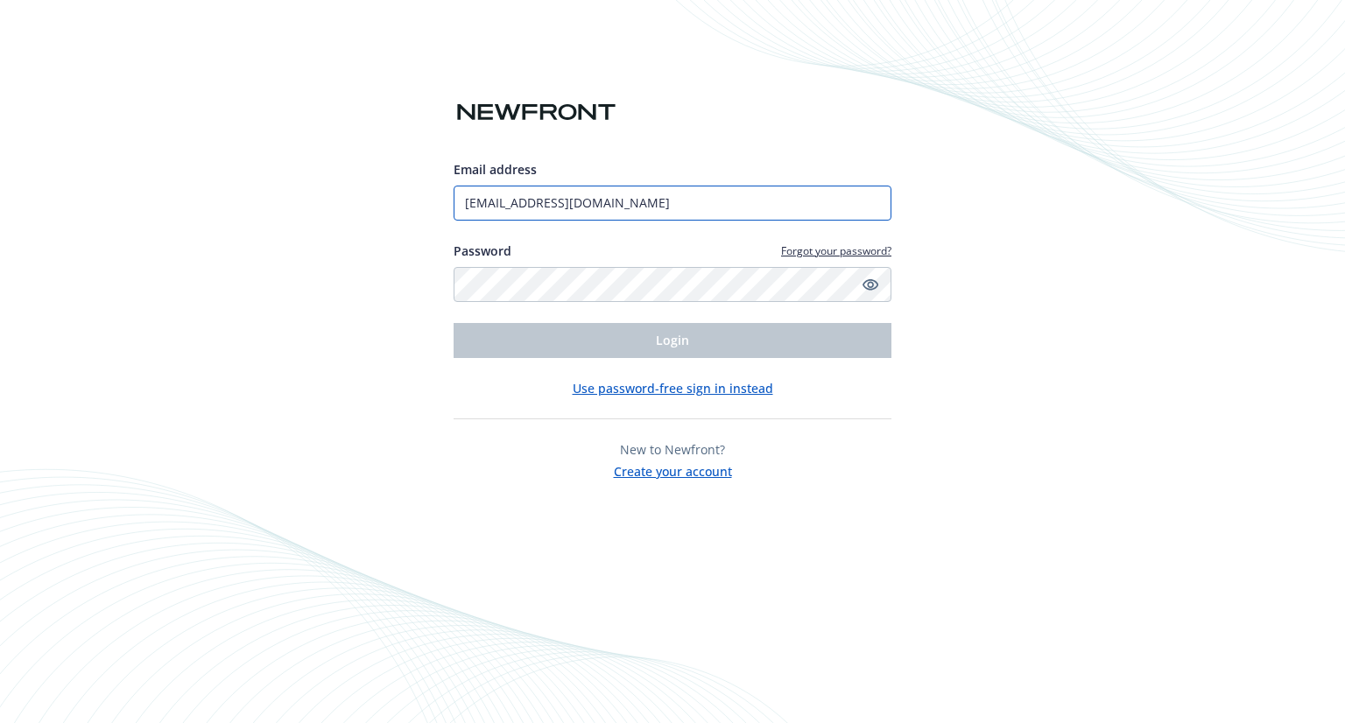
type input "[EMAIL_ADDRESS][DOMAIN_NAME]"
click at [1104, 139] on div "Email address billing@ever.green Password Forgot your password? Login Use passw…" at bounding box center [672, 361] width 1345 height 723
click at [833, 252] on link "Forgot your password?" at bounding box center [836, 250] width 110 height 15
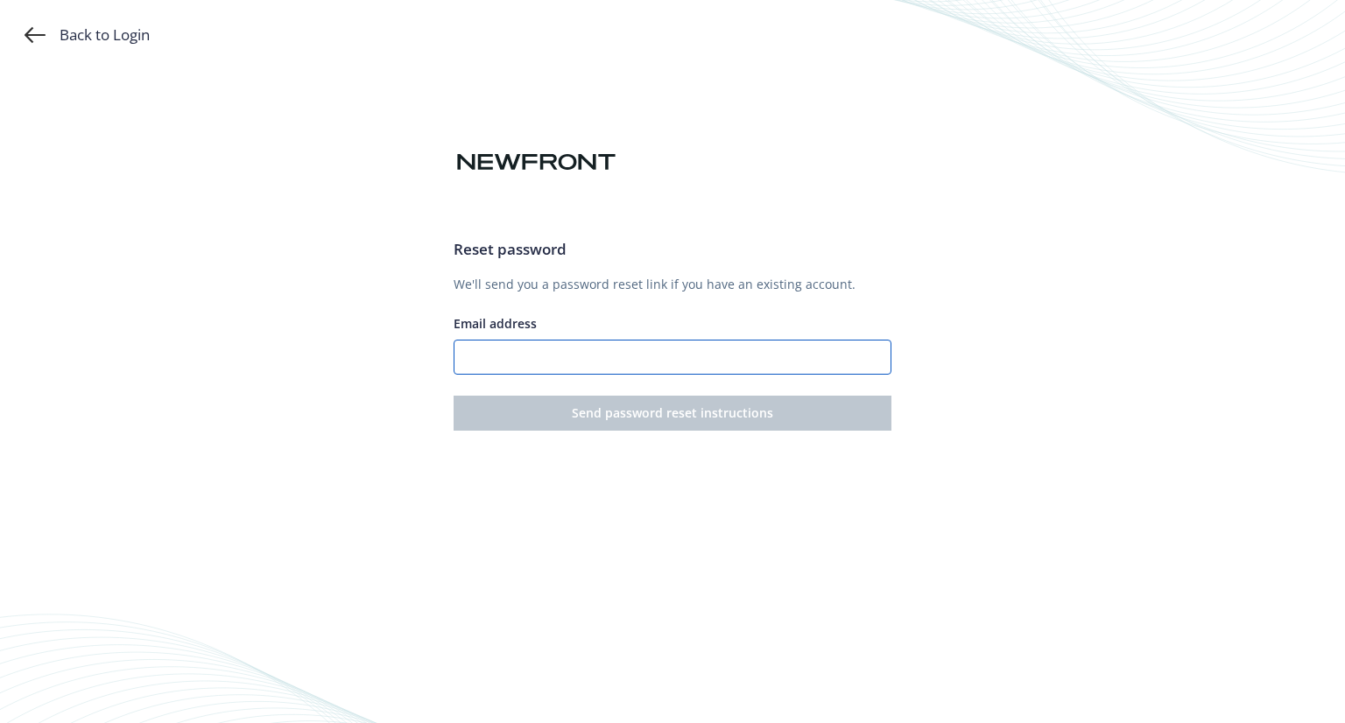
click at [502, 361] on input "Email address" at bounding box center [673, 357] width 438 height 35
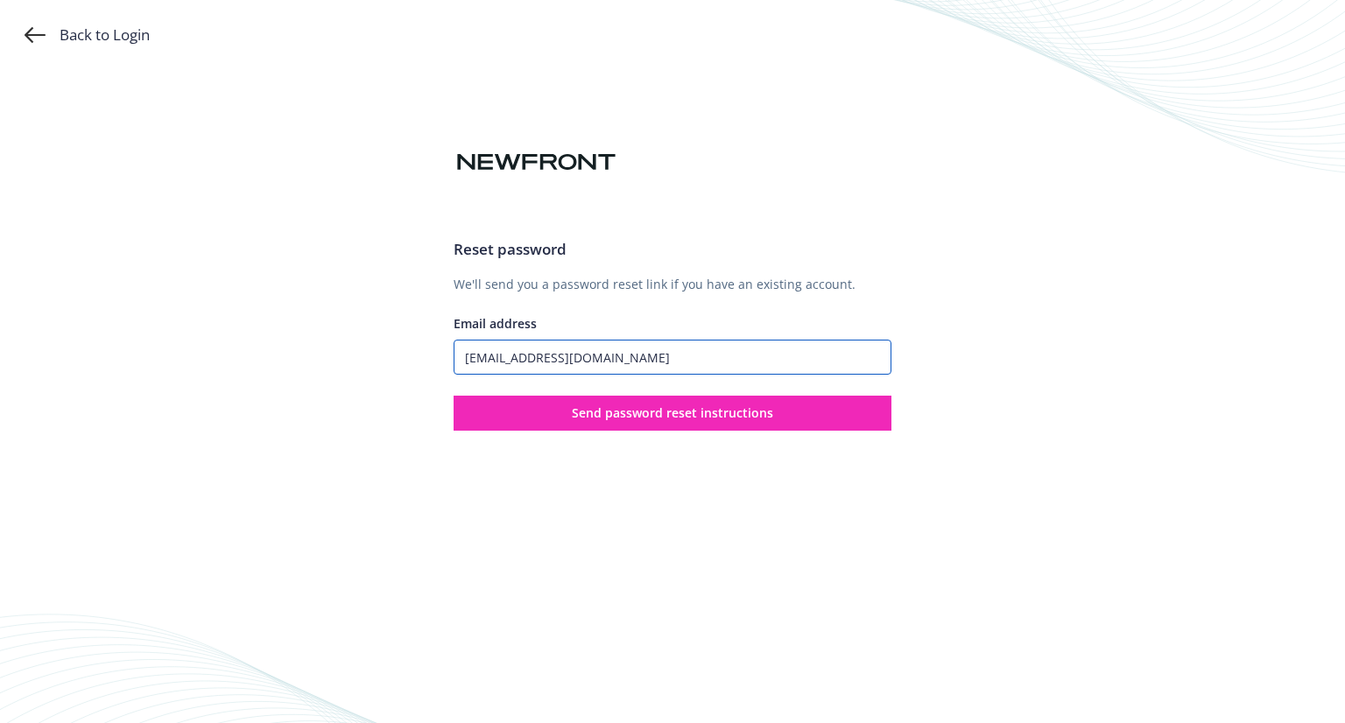
type input "[EMAIL_ADDRESS][DOMAIN_NAME]"
click at [954, 222] on div "Back to Login Reset password We'll send you a password reset link if you have a…" at bounding box center [672, 361] width 1345 height 723
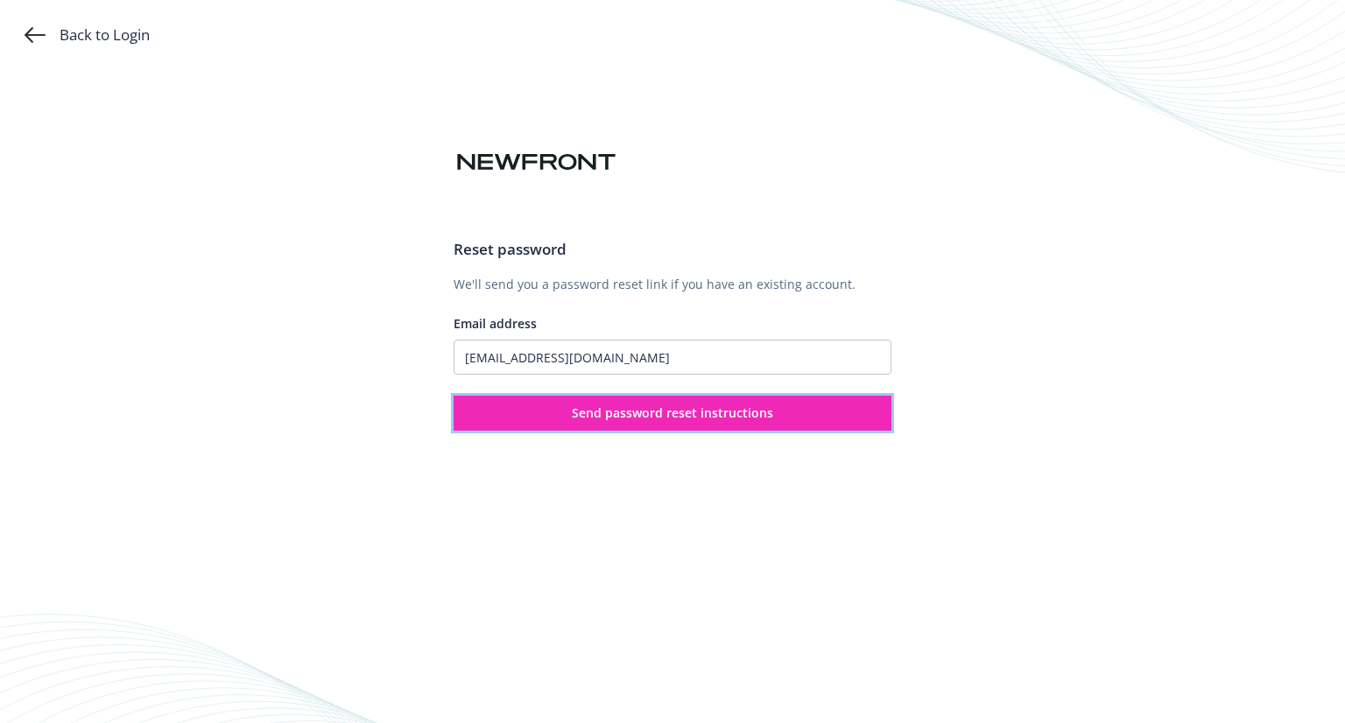
click at [688, 412] on span "Send password reset instructions" at bounding box center [672, 413] width 201 height 17
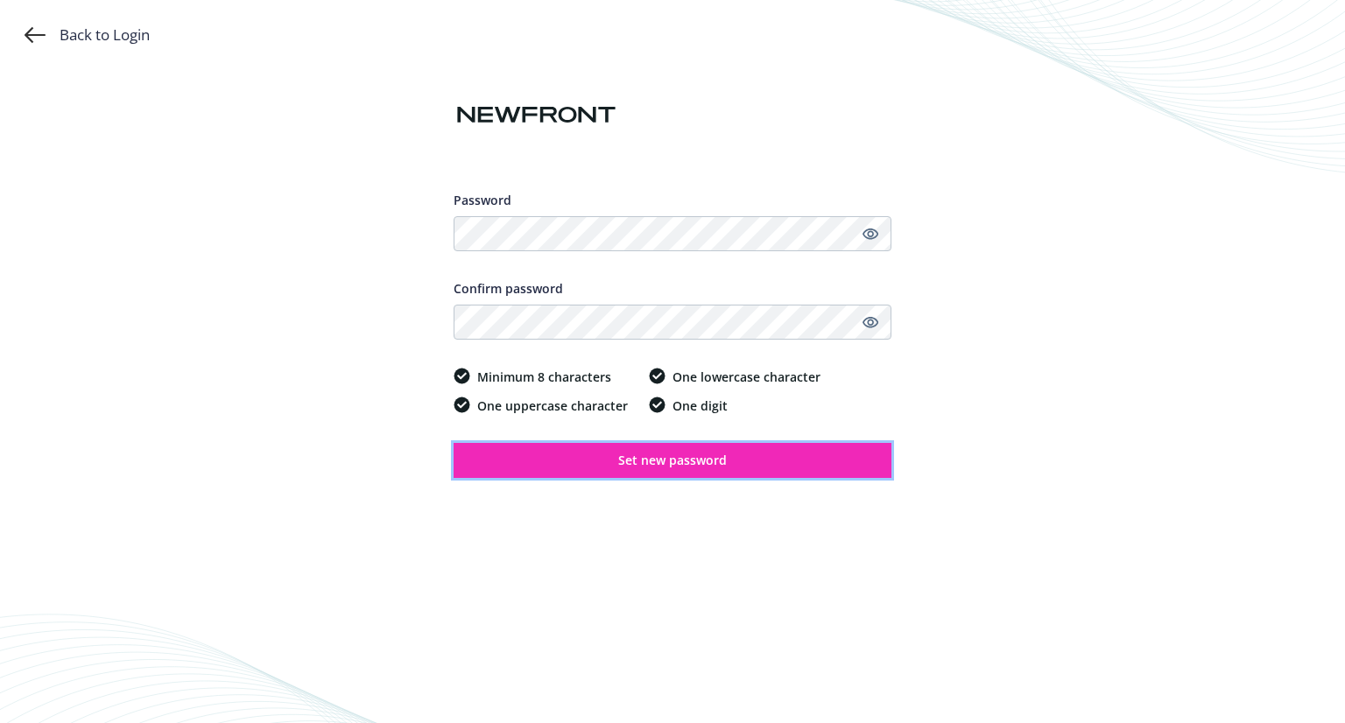
click at [683, 467] on span "Set new password" at bounding box center [672, 460] width 109 height 17
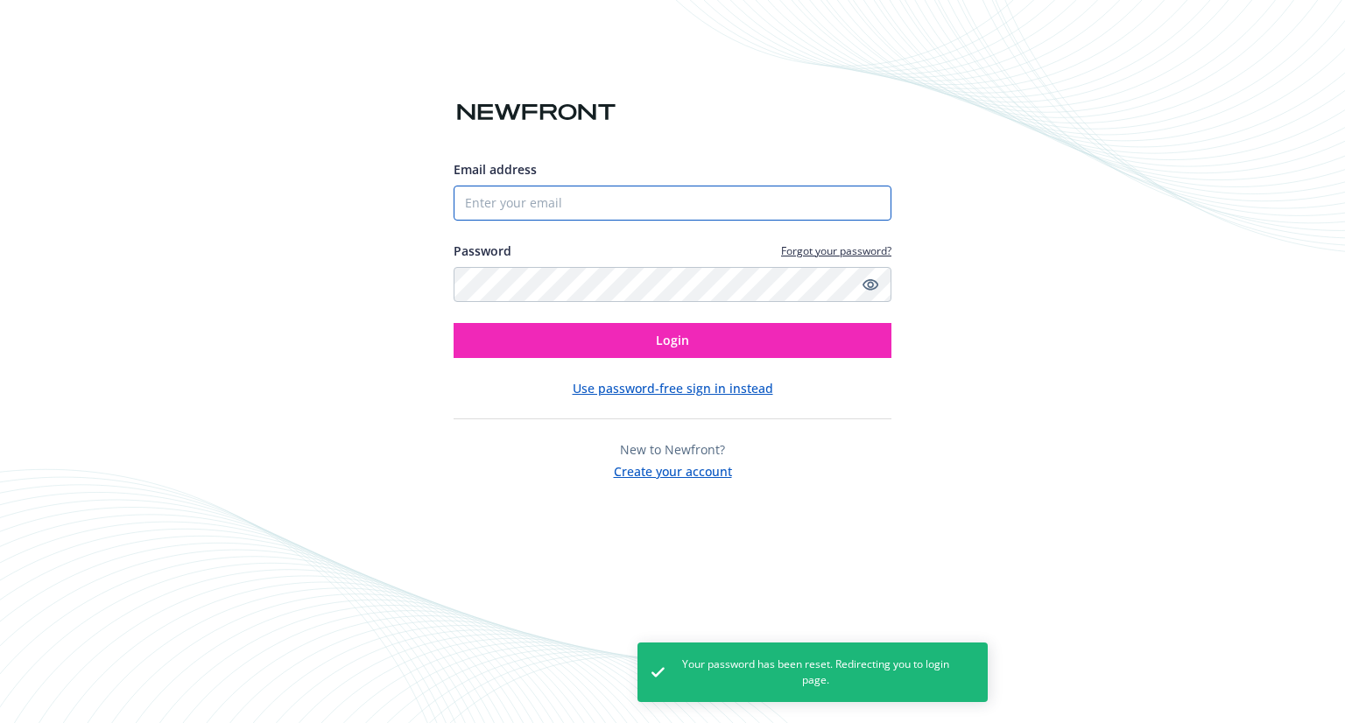
click at [588, 203] on input "Email address" at bounding box center [673, 203] width 438 height 35
type input "billing@ever.green"
